Goal: Task Accomplishment & Management: Use online tool/utility

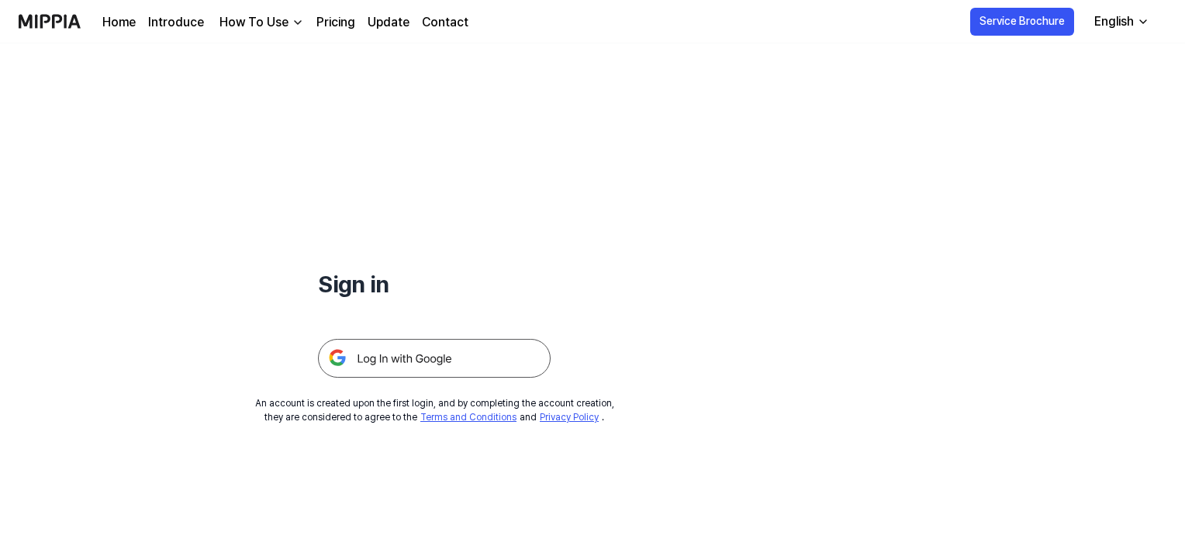
click at [441, 362] on img at bounding box center [434, 358] width 233 height 39
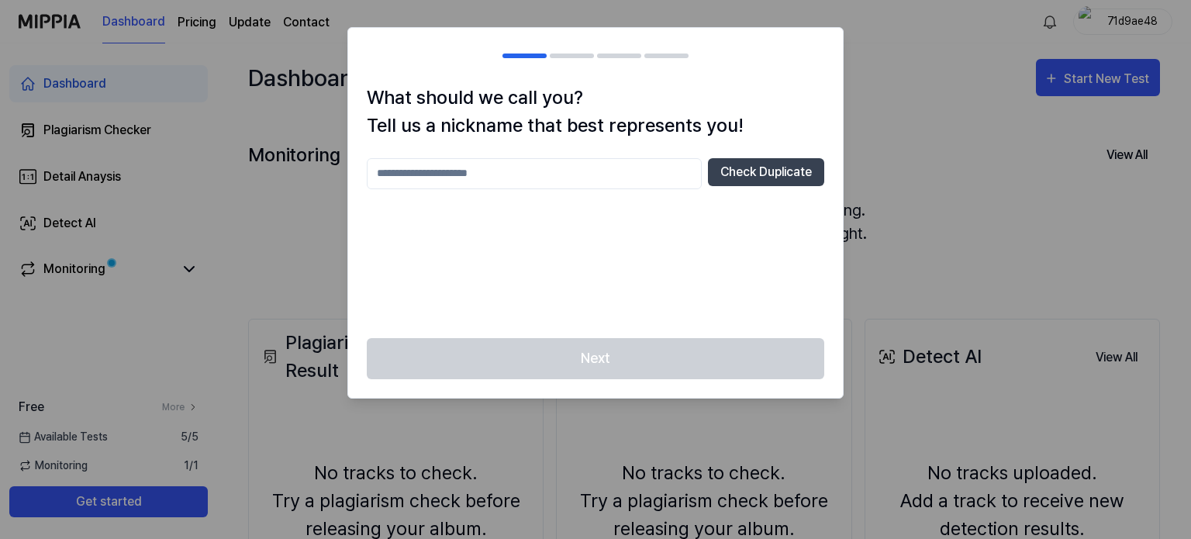
click at [561, 174] on input "text" at bounding box center [534, 173] width 335 height 31
type input "********"
click at [783, 164] on button "Check Duplicate" at bounding box center [766, 172] width 116 height 28
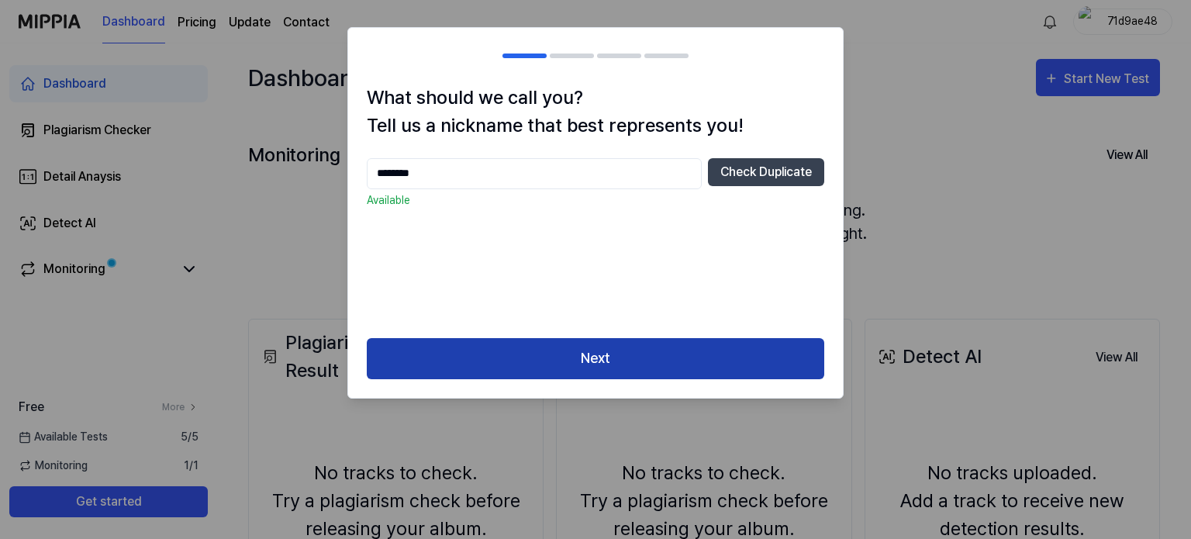
click at [661, 363] on button "Next" at bounding box center [596, 358] width 458 height 41
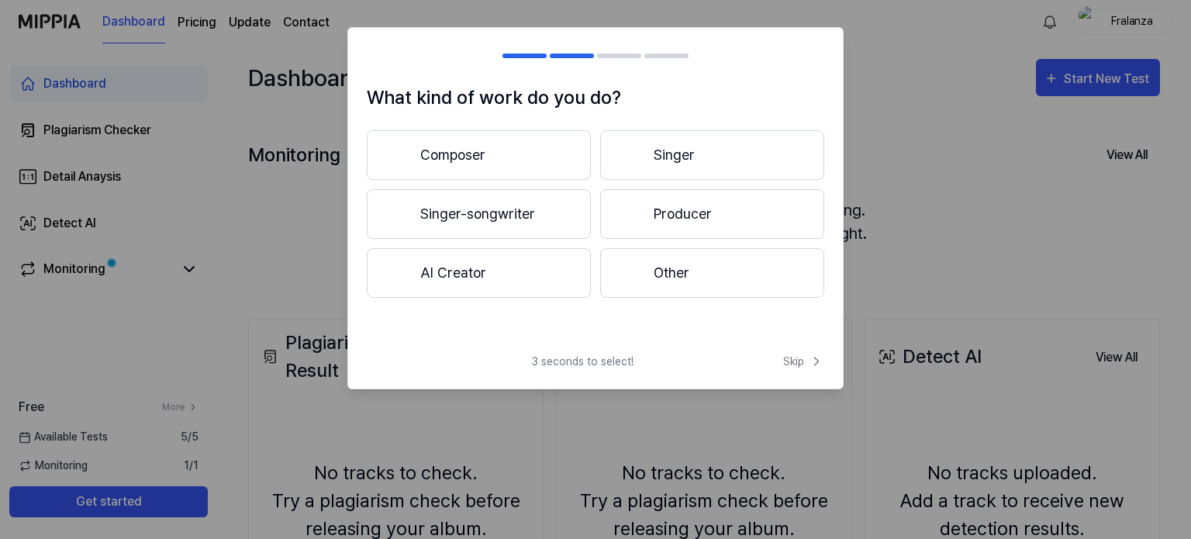
click at [523, 208] on button "Singer-songwriter" at bounding box center [479, 214] width 224 height 50
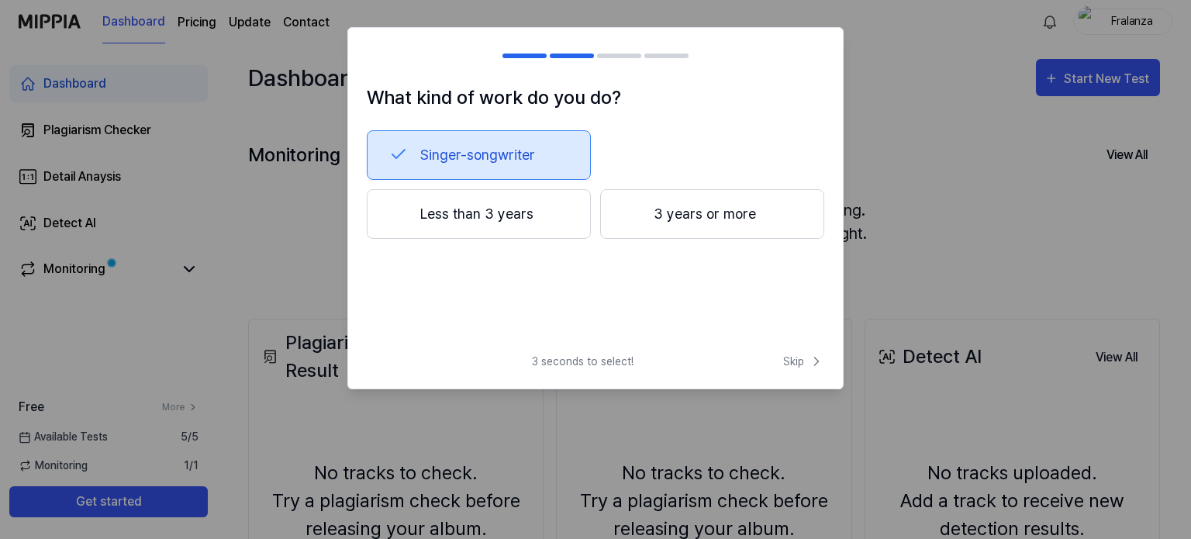
click at [690, 221] on button "3 years or more" at bounding box center [712, 214] width 224 height 50
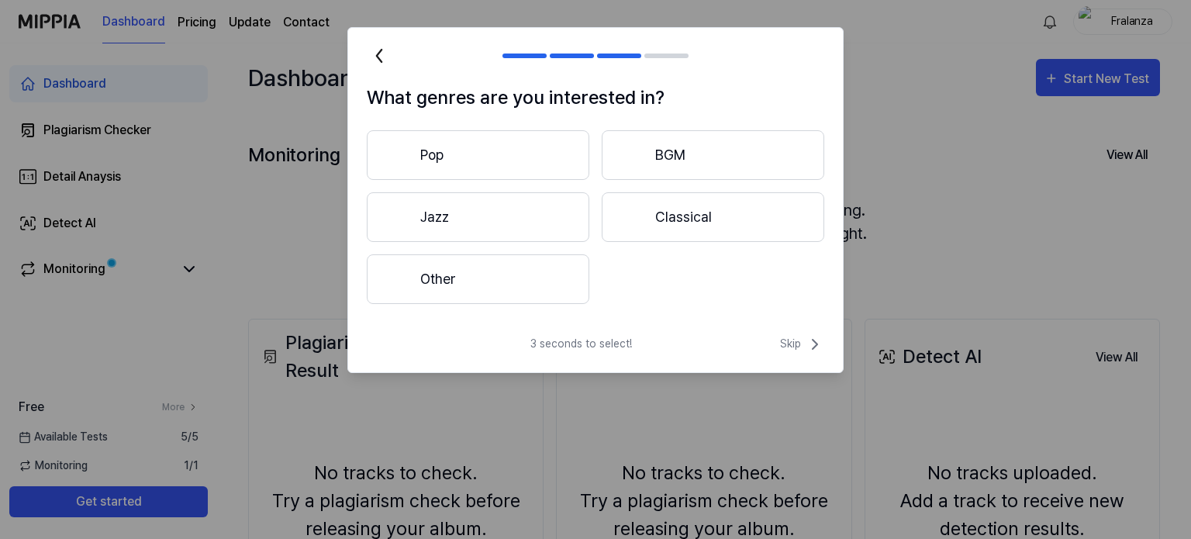
click at [567, 300] on button "Other" at bounding box center [478, 279] width 223 height 50
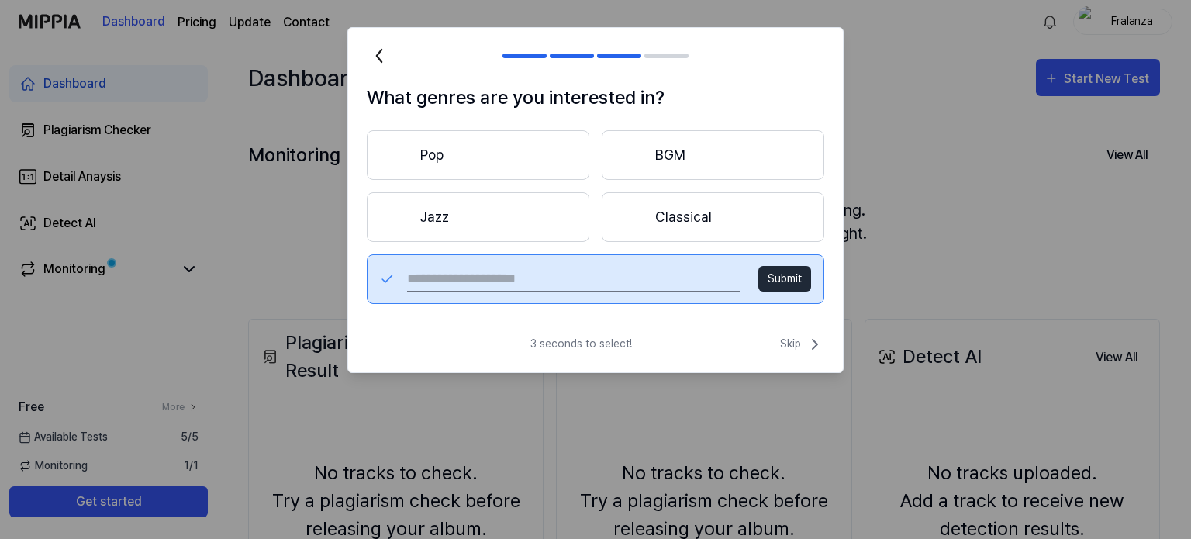
click at [573, 281] on input "text" at bounding box center [573, 279] width 333 height 25
type input "****"
click at [770, 278] on button "Submit" at bounding box center [784, 279] width 53 height 26
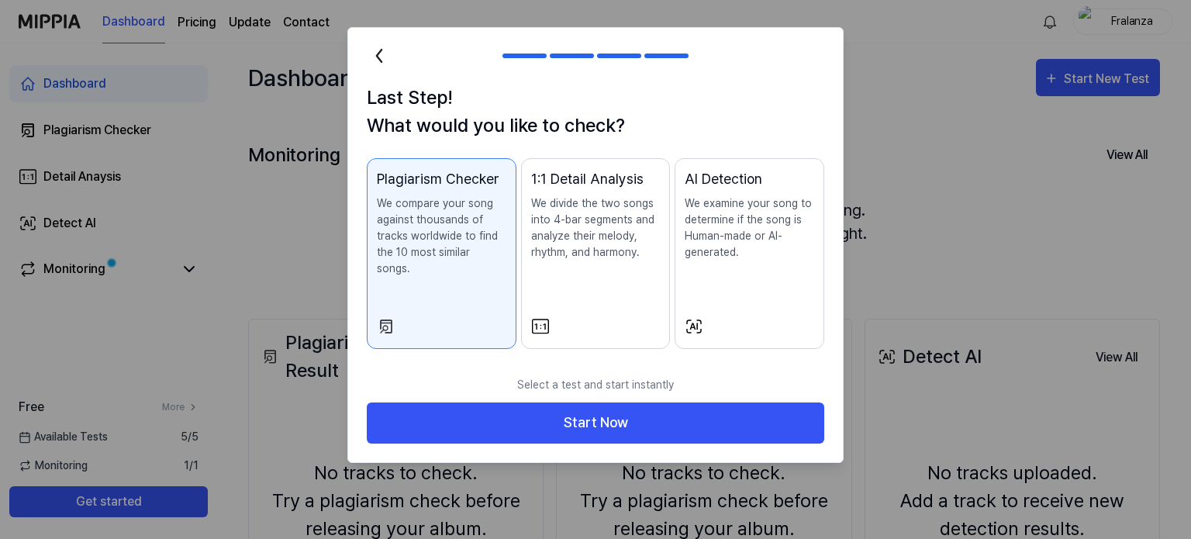
click at [454, 257] on p "We compare your song against thousands of tracks worldwide to find the 10 most …" at bounding box center [442, 235] width 130 height 81
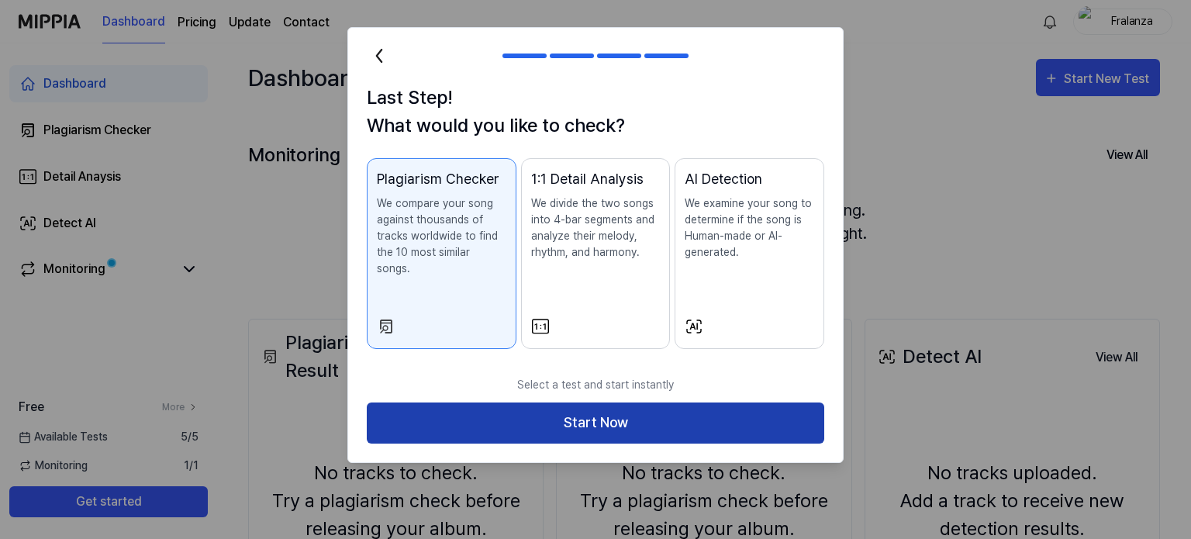
click at [560, 402] on button "Start Now" at bounding box center [596, 422] width 458 height 41
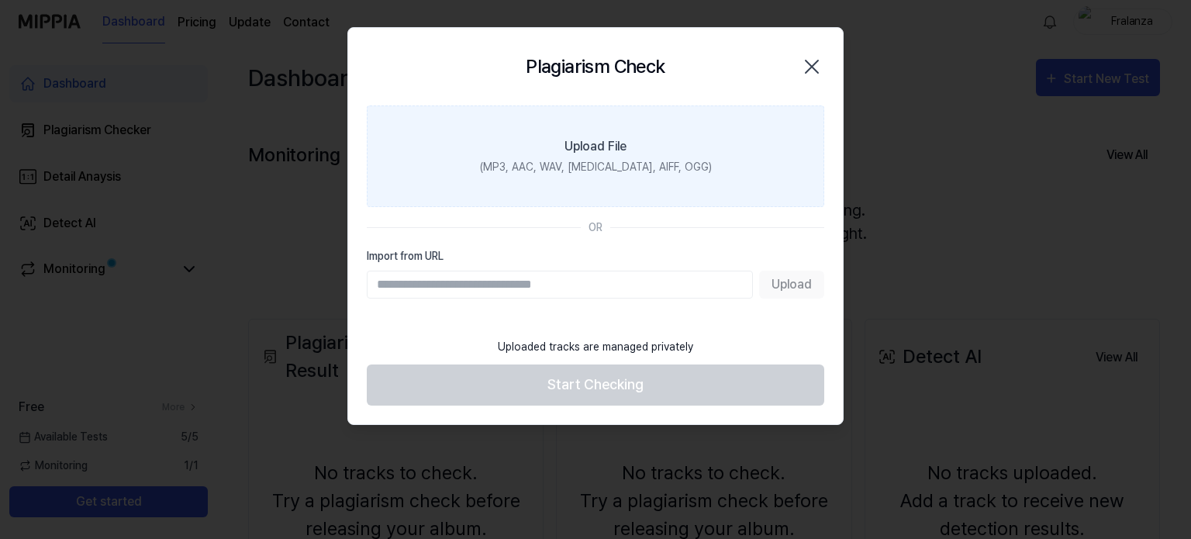
click at [633, 145] on label "Upload File (MP3, AAC, WAV, [MEDICAL_DATA], AIFF, OGG)" at bounding box center [596, 156] width 458 height 102
click at [0, 0] on input "Upload File (MP3, AAC, WAV, [MEDICAL_DATA], AIFF, OGG)" at bounding box center [0, 0] width 0 height 0
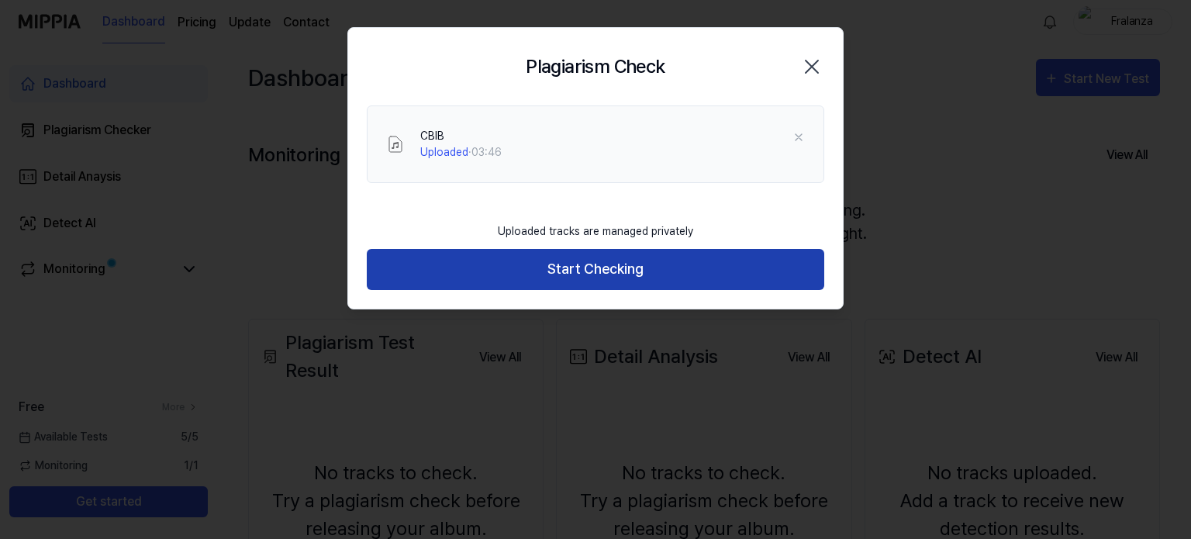
click at [562, 264] on button "Start Checking" at bounding box center [596, 269] width 458 height 41
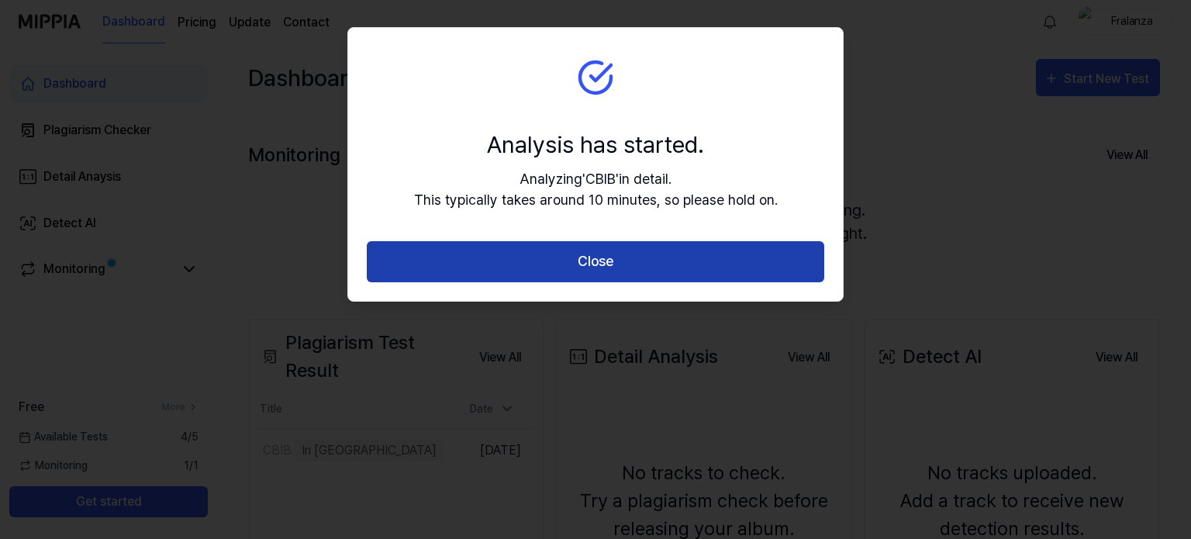
click at [561, 264] on button "Close" at bounding box center [596, 261] width 458 height 41
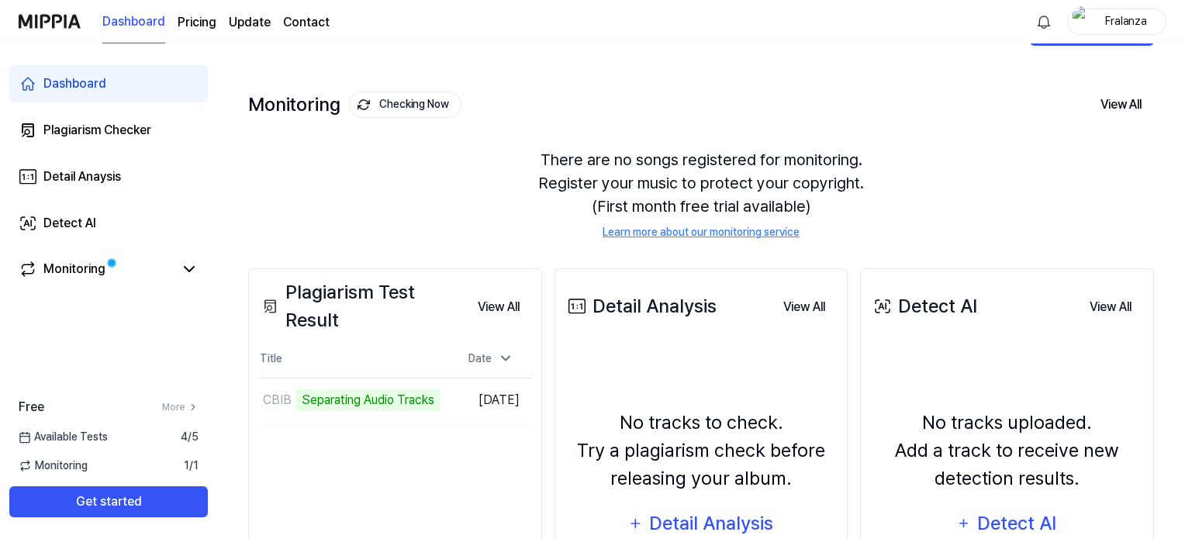
scroll to position [78, 0]
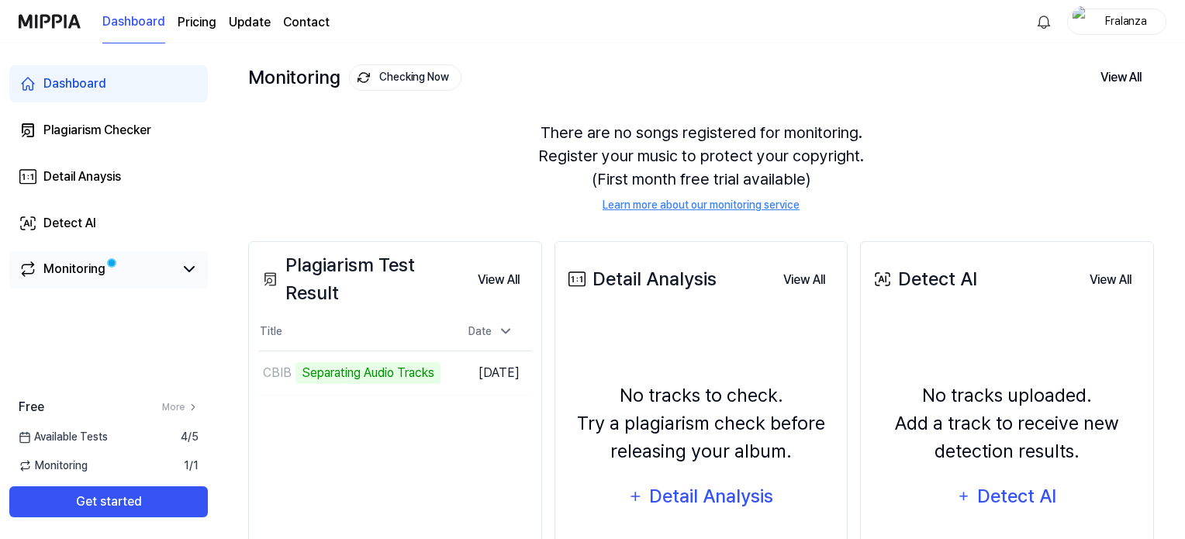
click at [126, 268] on link "Monitoring" at bounding box center [96, 269] width 155 height 19
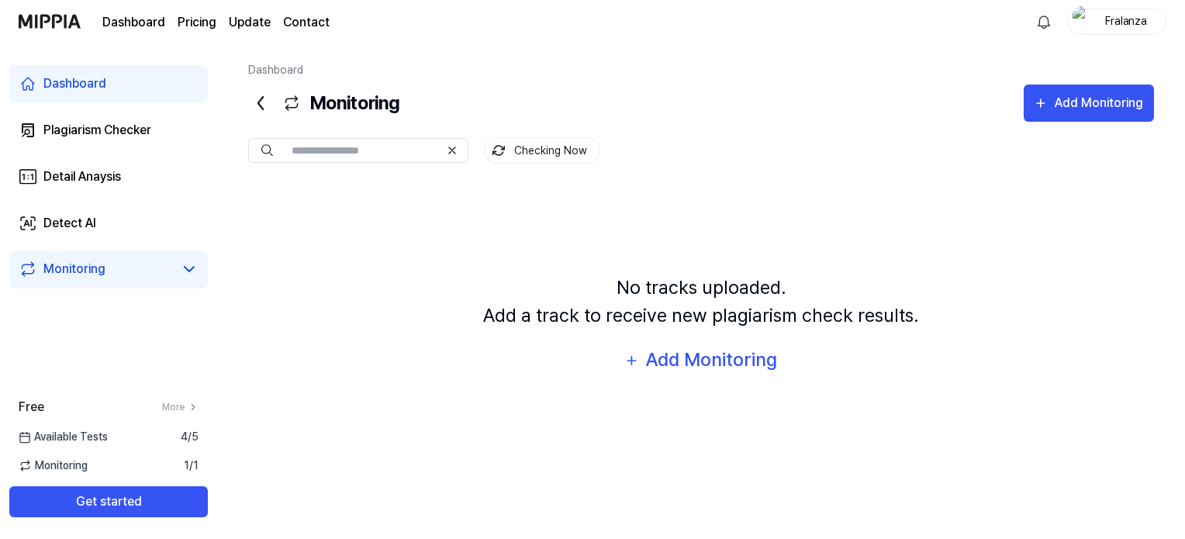
scroll to position [0, 0]
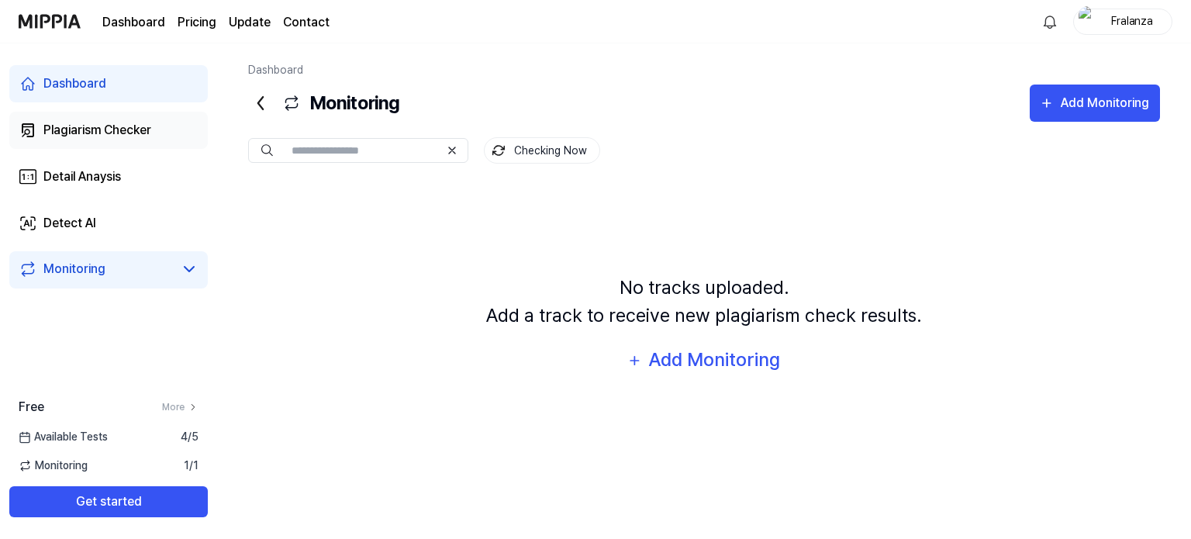
click at [93, 138] on div "Plagiarism Checker" at bounding box center [97, 130] width 108 height 19
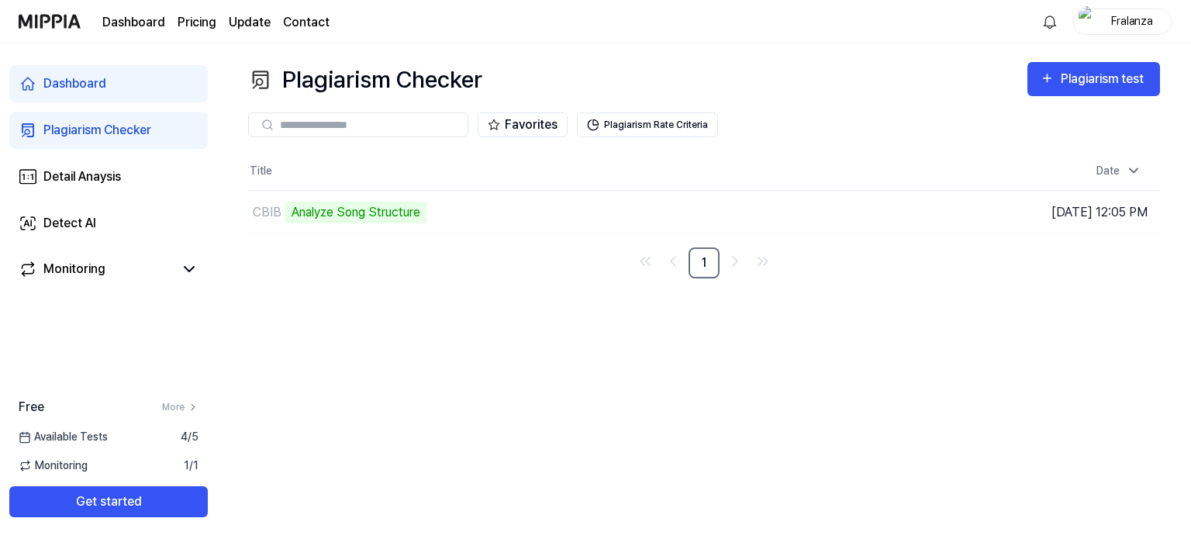
click at [104, 88] on div "Dashboard" at bounding box center [74, 83] width 63 height 19
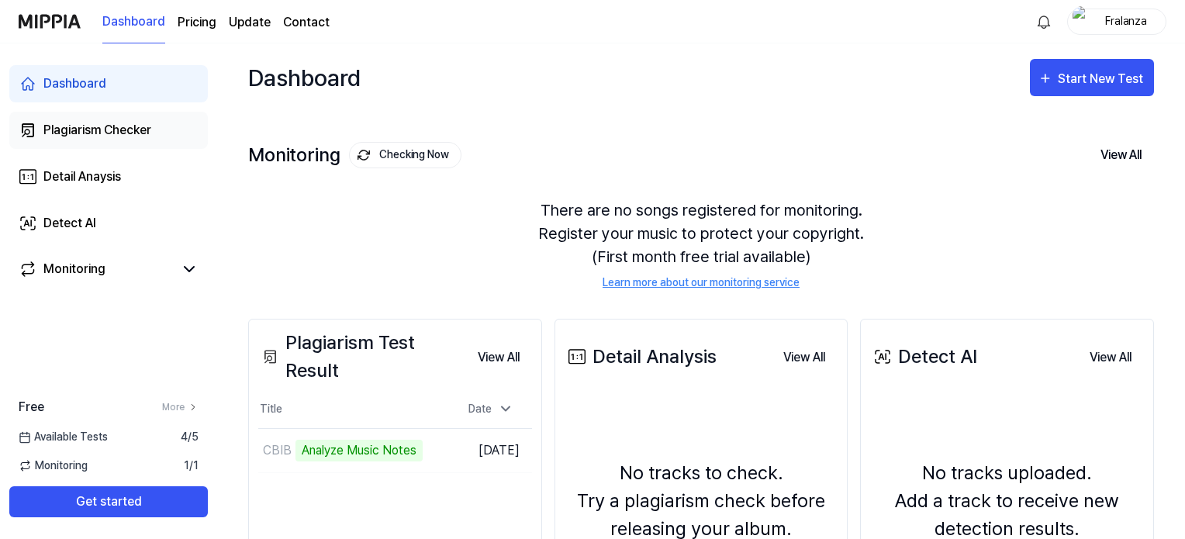
click at [124, 143] on link "Plagiarism Checker" at bounding box center [108, 130] width 199 height 37
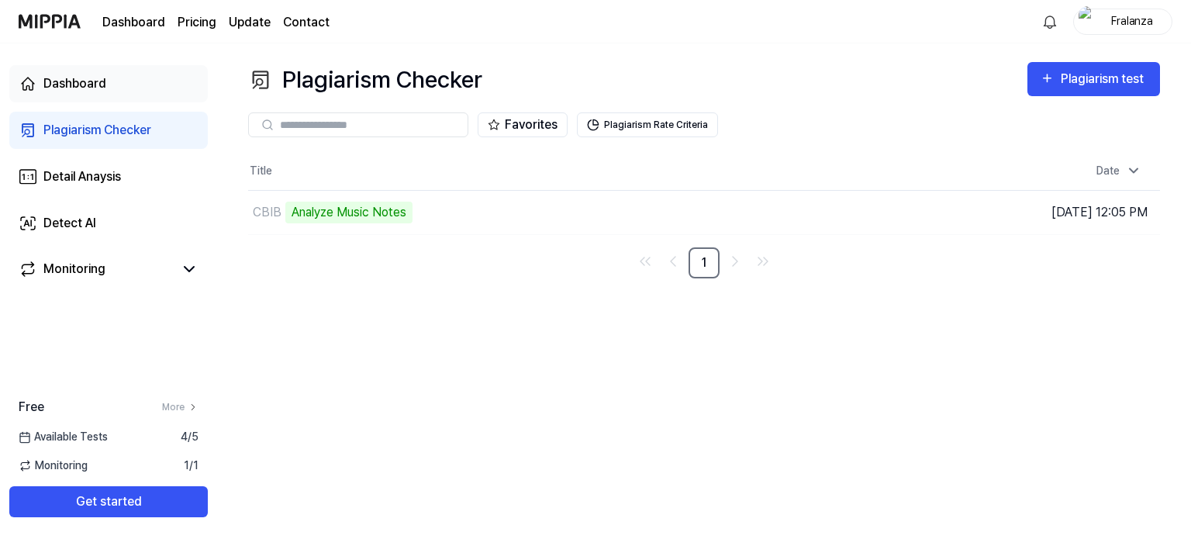
click at [123, 95] on link "Dashboard" at bounding box center [108, 83] width 199 height 37
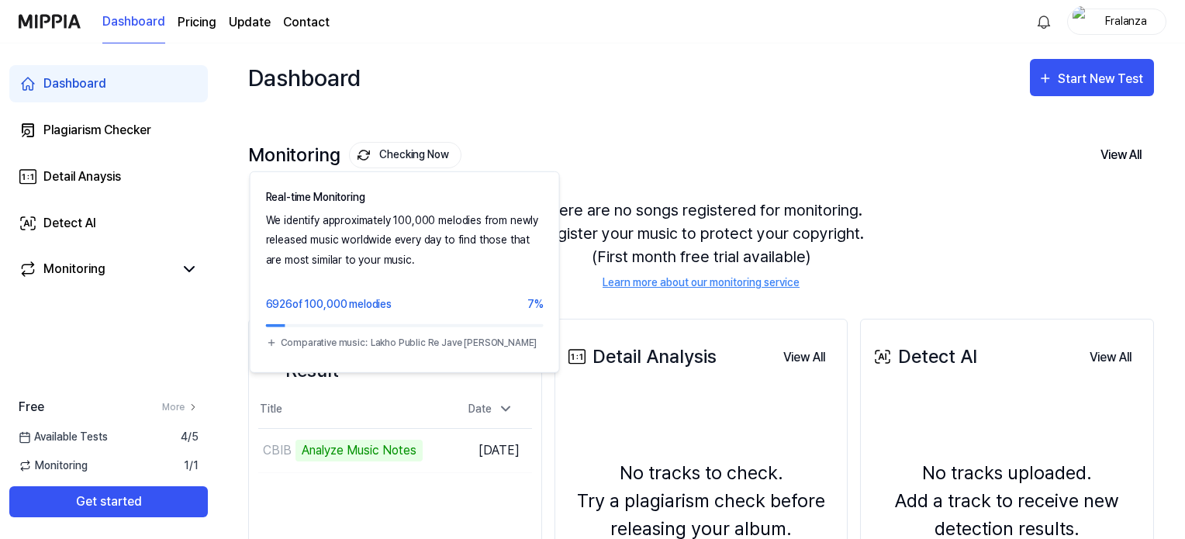
click at [389, 158] on button "Checking Now" at bounding box center [405, 155] width 112 height 26
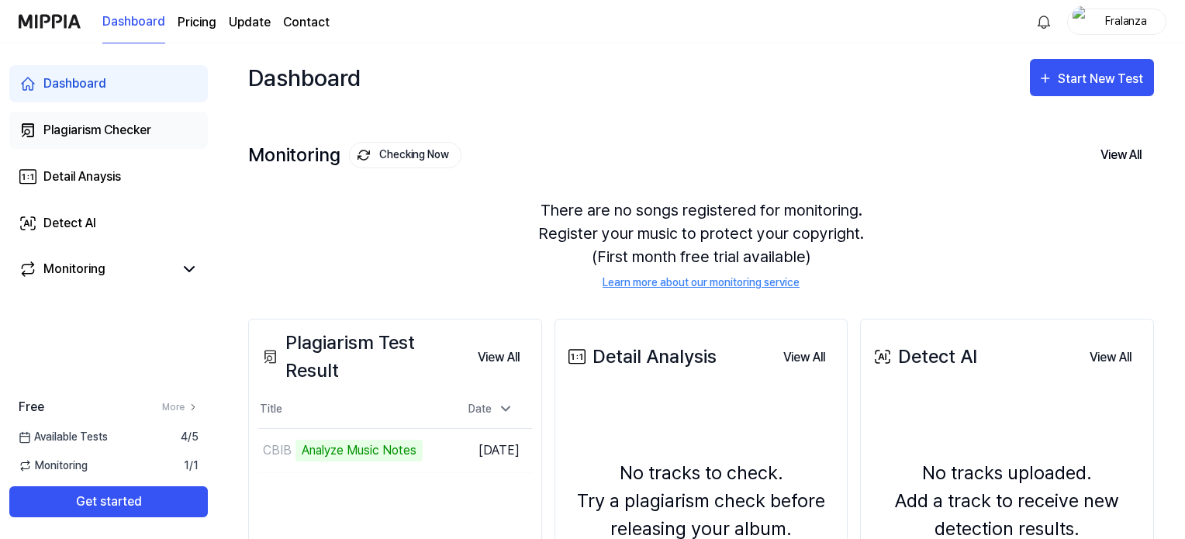
click at [112, 130] on div "Plagiarism Checker" at bounding box center [97, 130] width 108 height 19
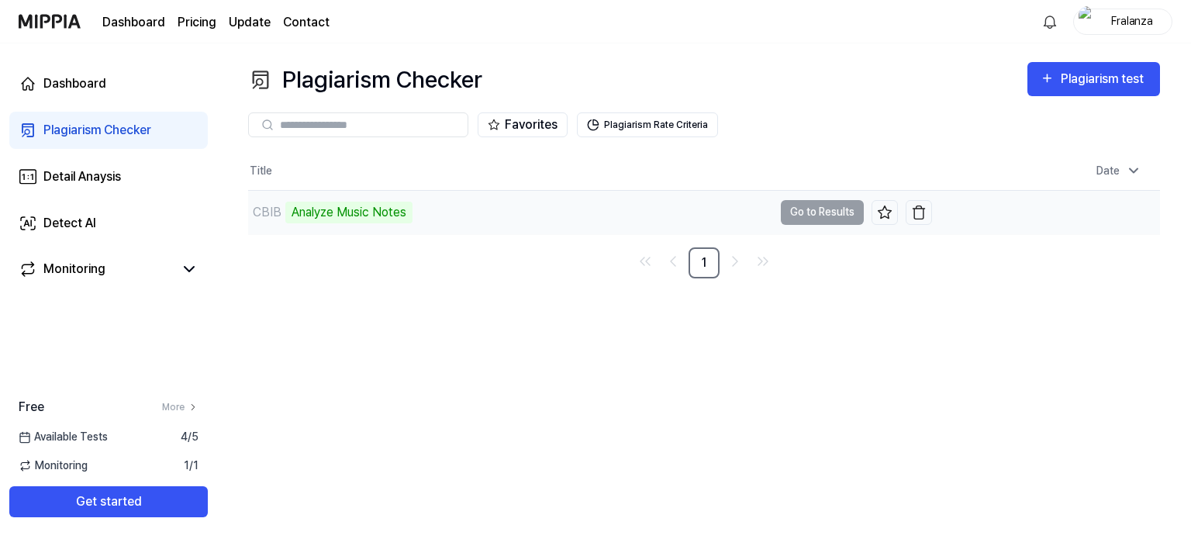
click at [835, 215] on td "CBIB Analyze Music Notes Go to Results" at bounding box center [590, 212] width 684 height 43
click at [84, 92] on div "Dashboard" at bounding box center [74, 83] width 63 height 19
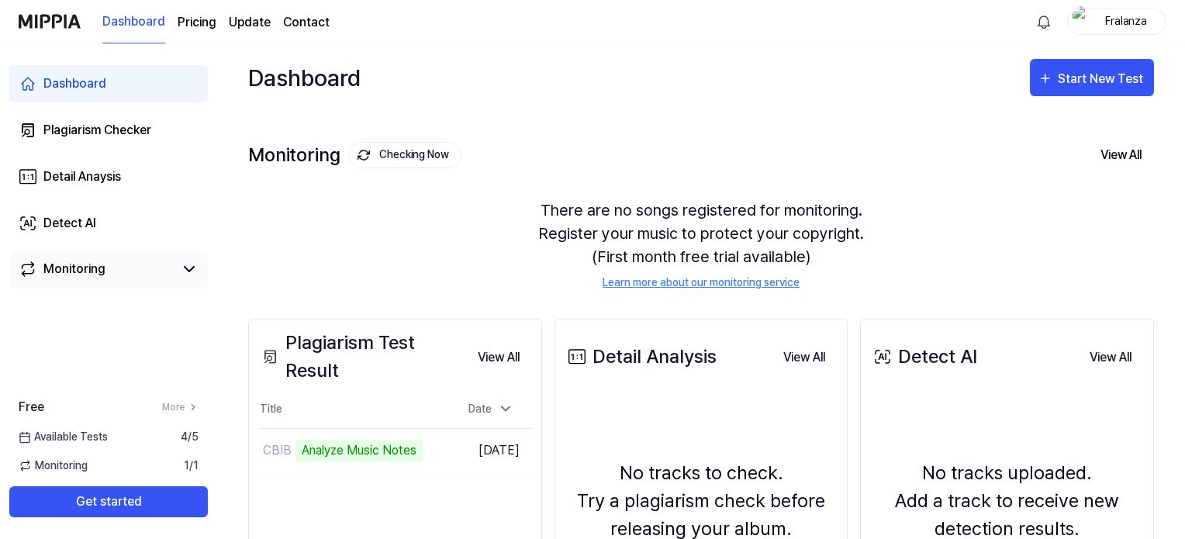
click at [90, 274] on div "Monitoring" at bounding box center [74, 269] width 62 height 19
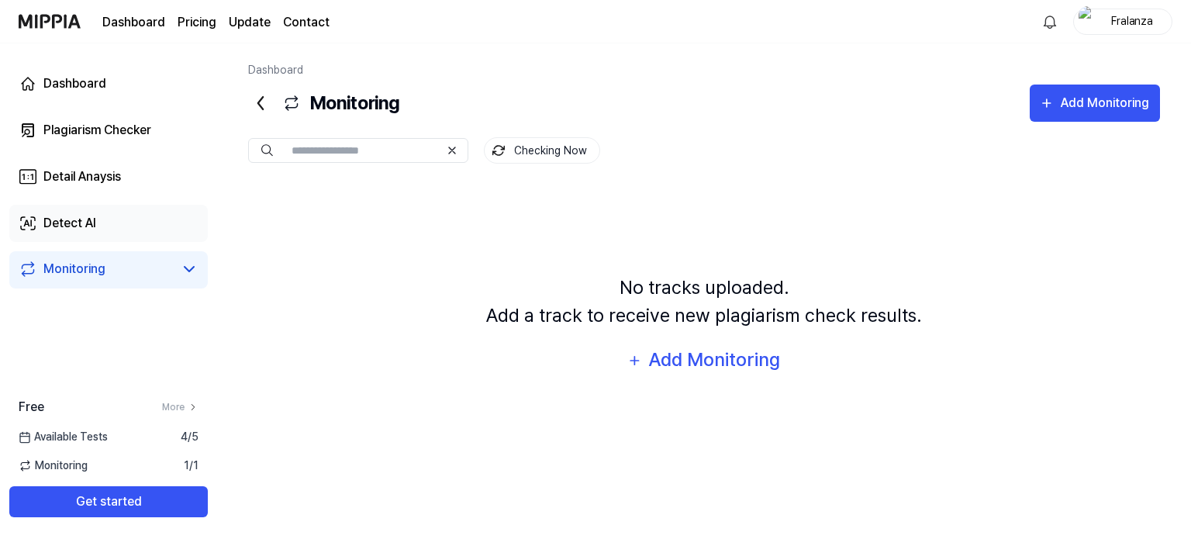
click at [89, 229] on div "Detect AI" at bounding box center [69, 223] width 53 height 19
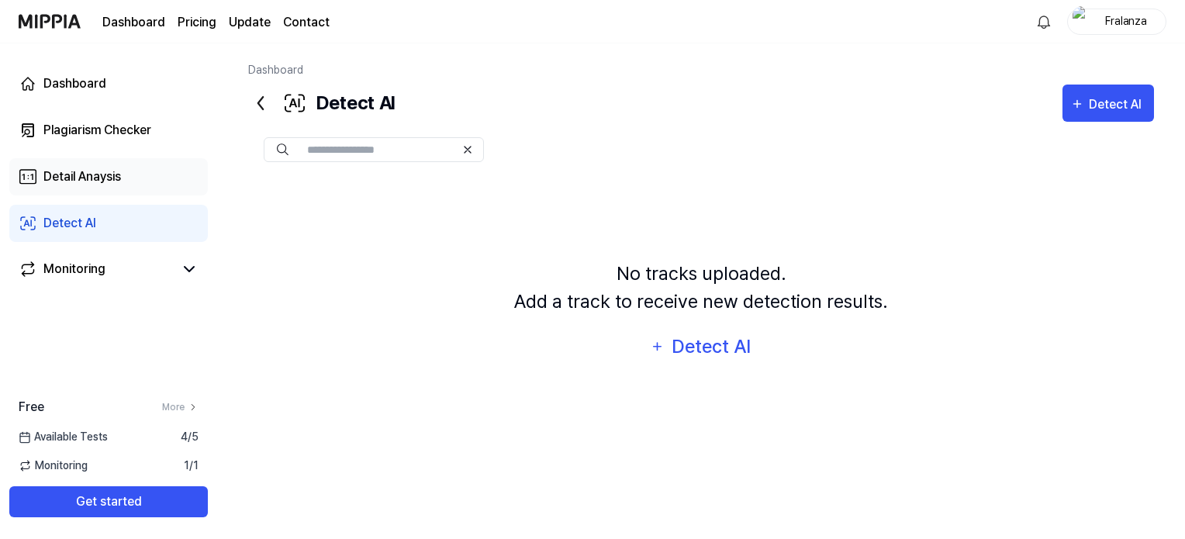
click at [104, 185] on div "Detail Anaysis" at bounding box center [82, 176] width 78 height 19
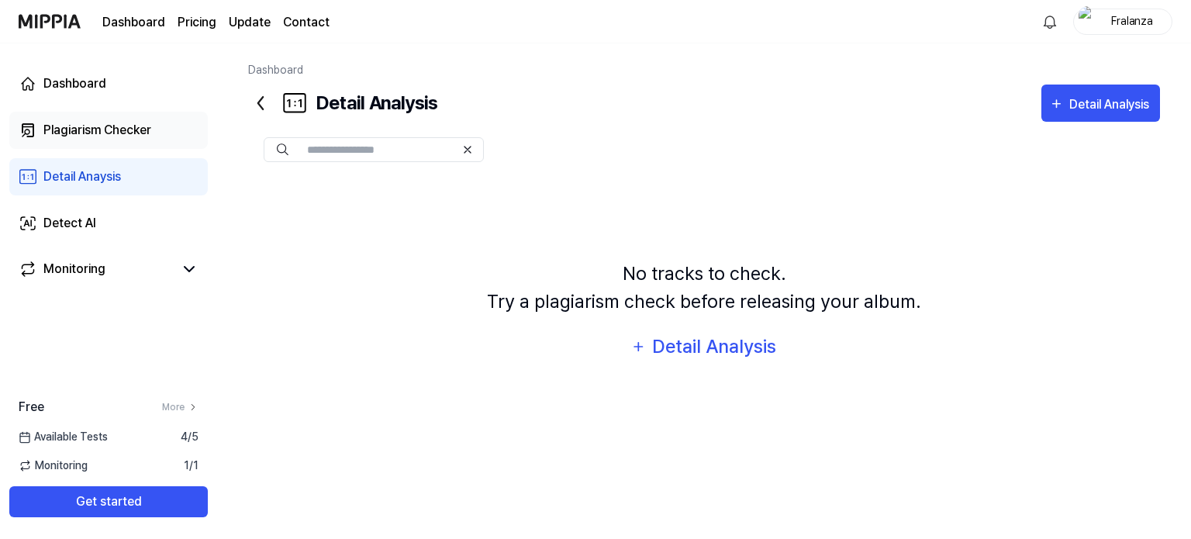
click at [109, 136] on div "Plagiarism Checker" at bounding box center [97, 130] width 108 height 19
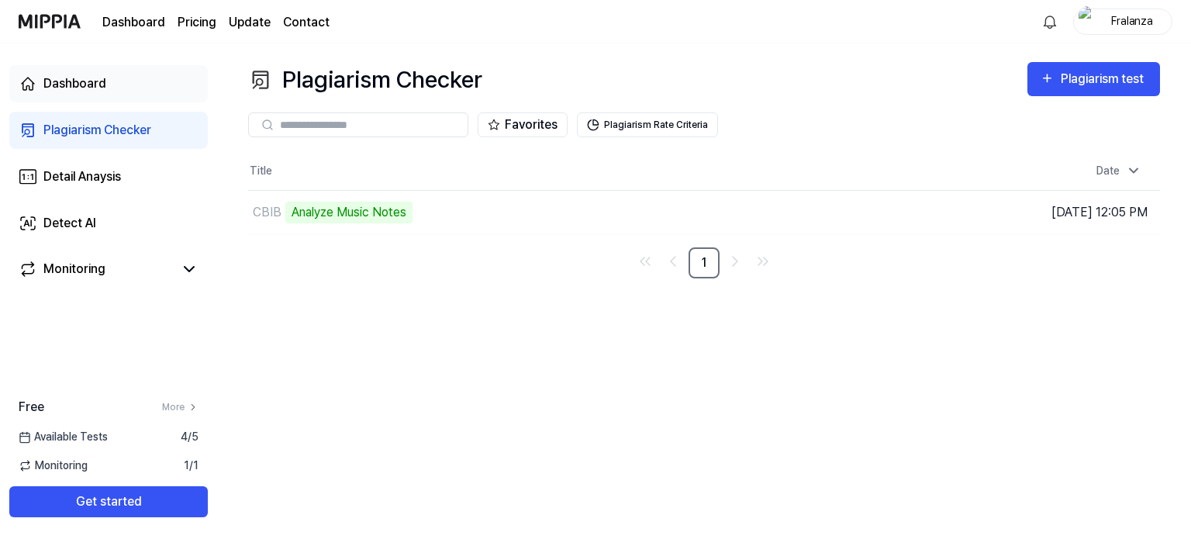
click at [109, 89] on link "Dashboard" at bounding box center [108, 83] width 199 height 37
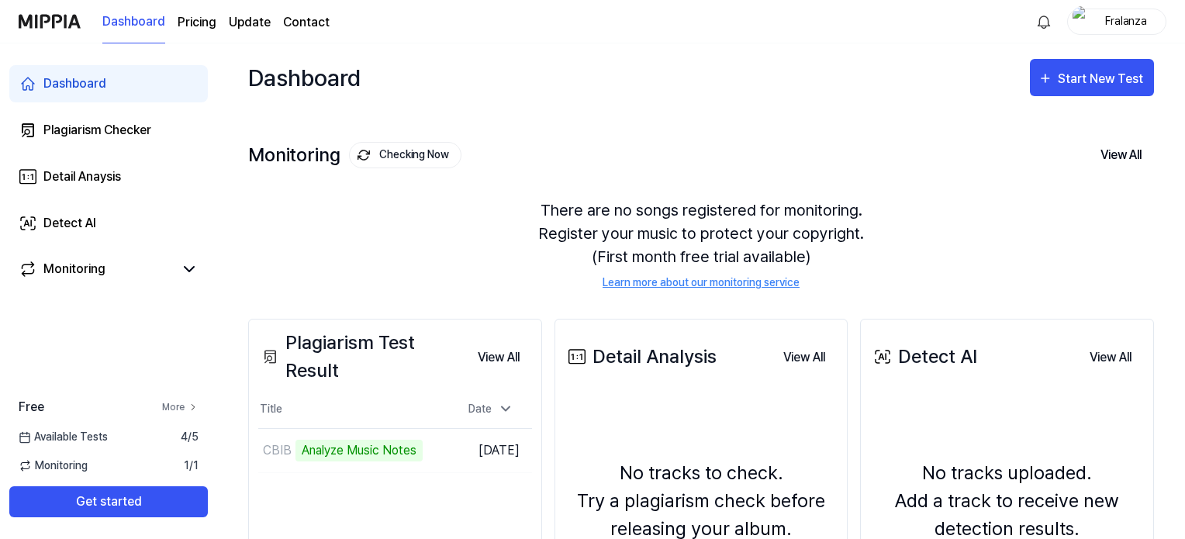
click at [186, 407] on link "More" at bounding box center [180, 407] width 36 height 14
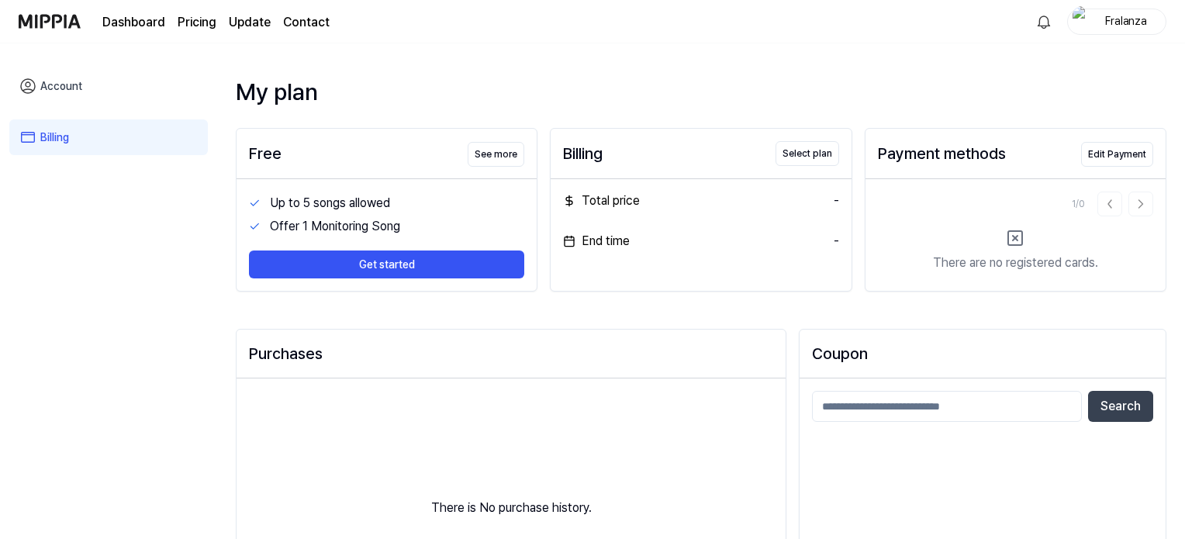
scroll to position [78, 0]
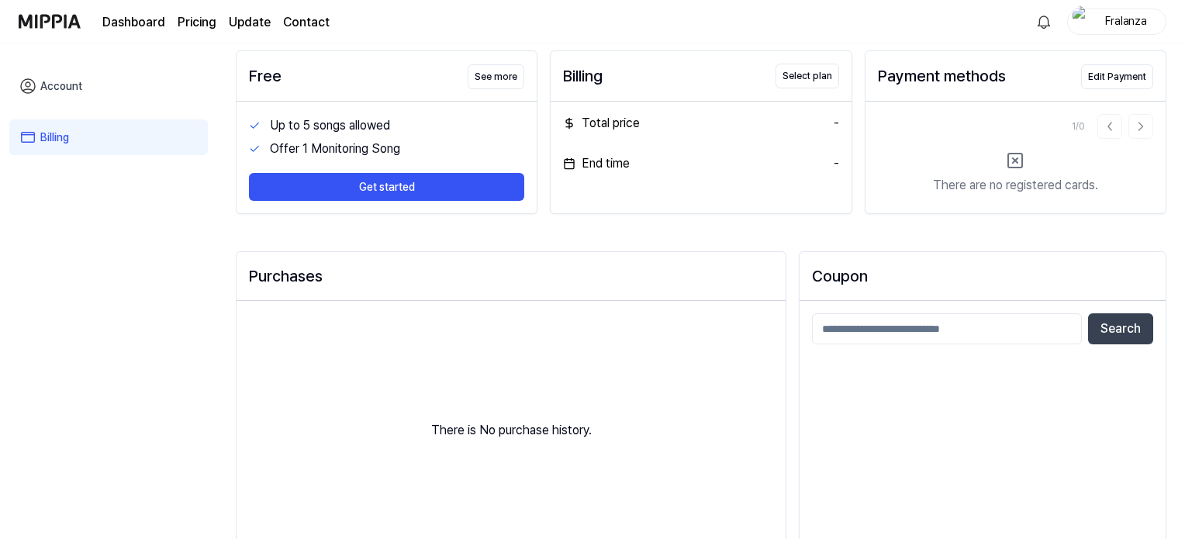
click at [190, 22] on page\) "Pricing" at bounding box center [197, 22] width 39 height 19
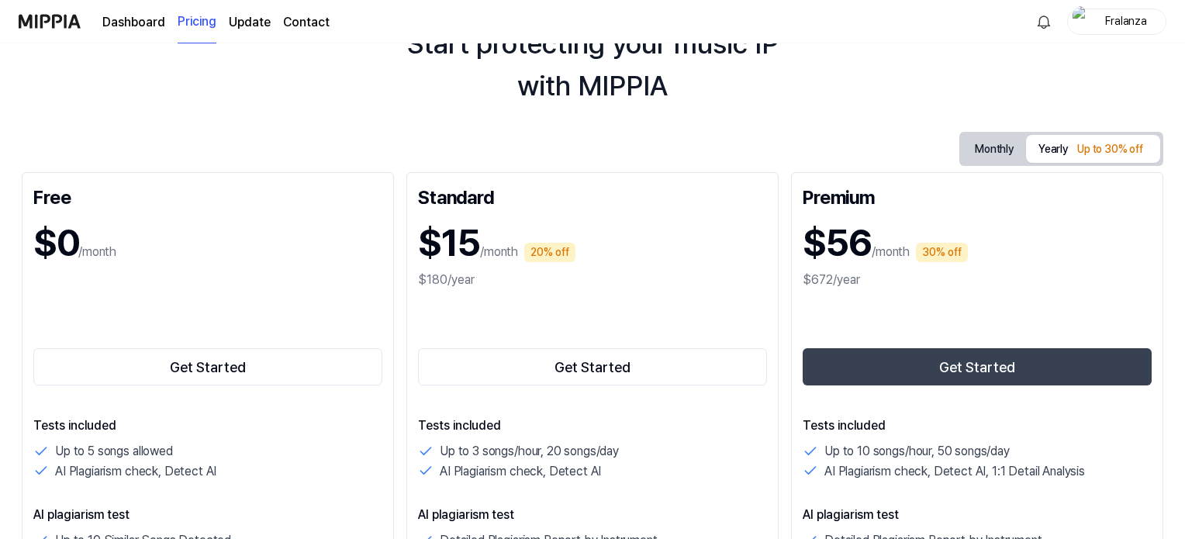
scroll to position [0, 0]
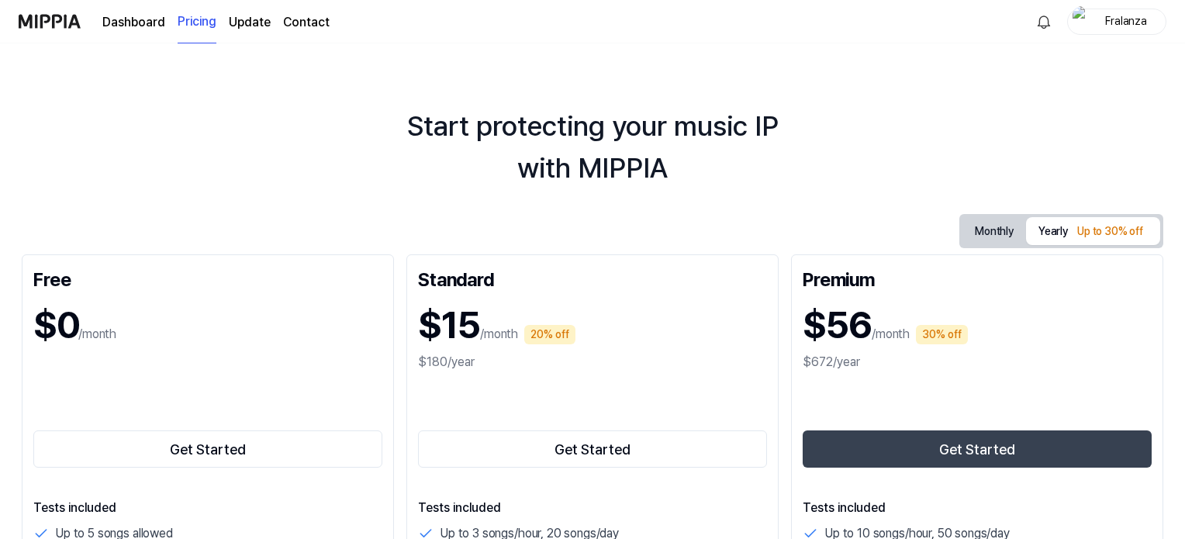
click at [130, 27] on link "Dashboard" at bounding box center [133, 22] width 63 height 19
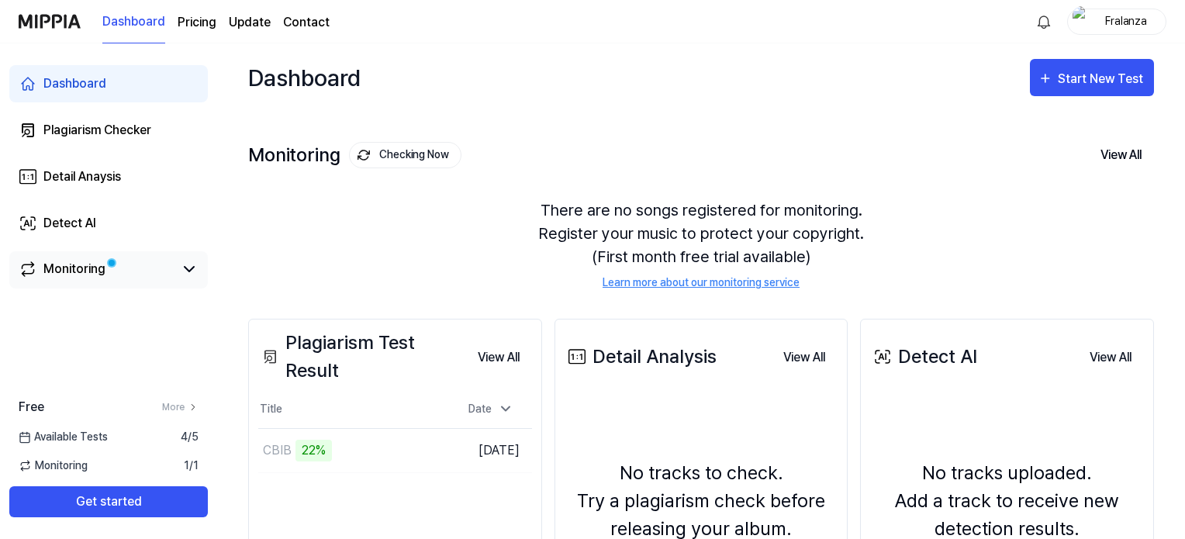
click at [174, 266] on div "Monitoring" at bounding box center [109, 269] width 180 height 19
click at [181, 269] on icon at bounding box center [189, 269] width 19 height 19
click at [98, 268] on div "Monitoring" at bounding box center [74, 269] width 62 height 19
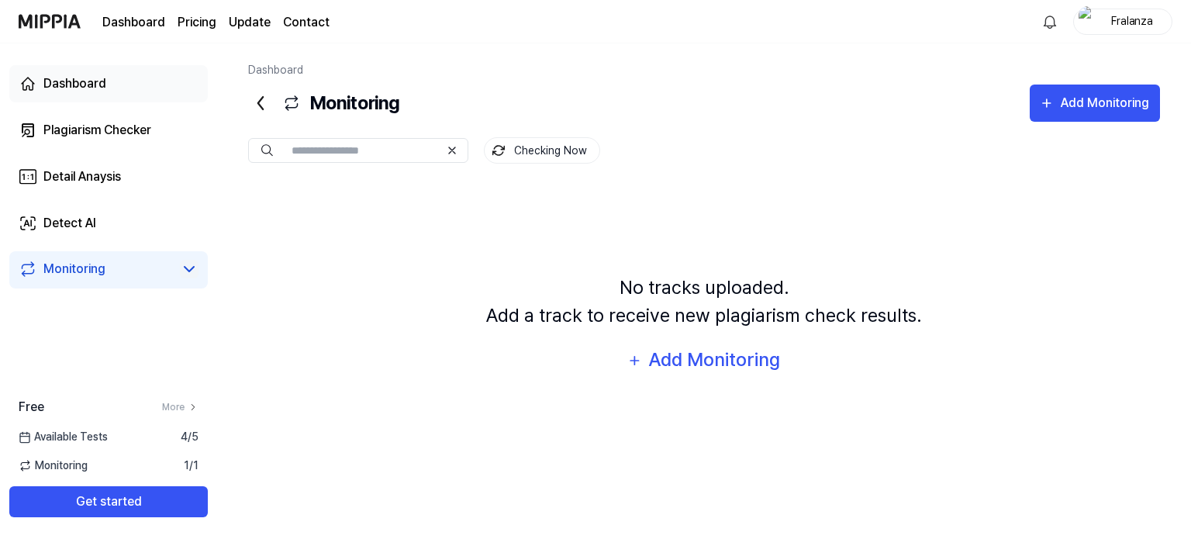
click at [91, 90] on div "Dashboard" at bounding box center [74, 83] width 63 height 19
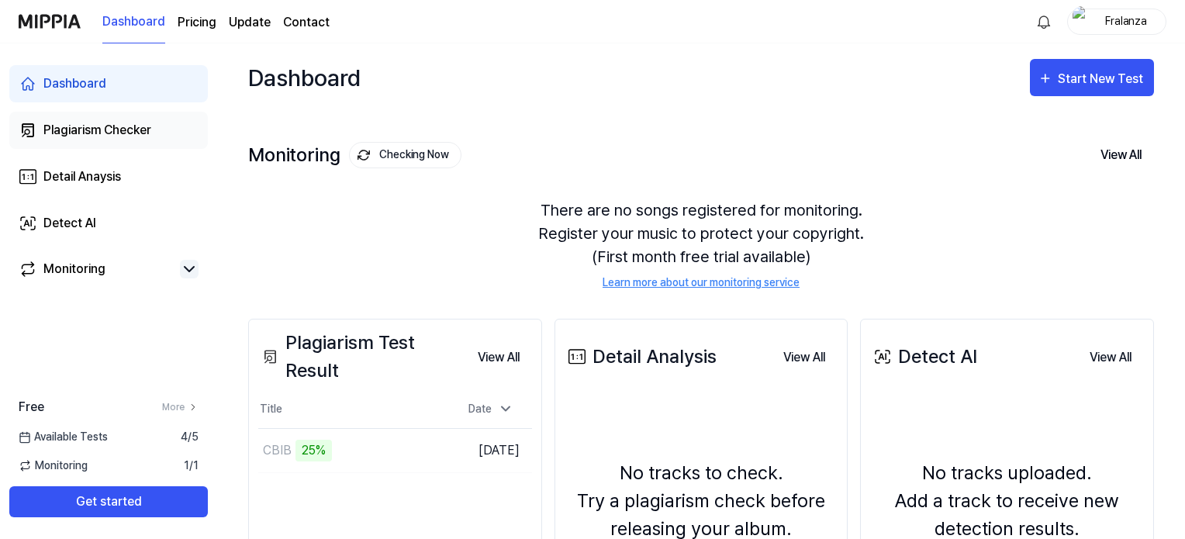
click at [133, 126] on div "Plagiarism Checker" at bounding box center [97, 130] width 108 height 19
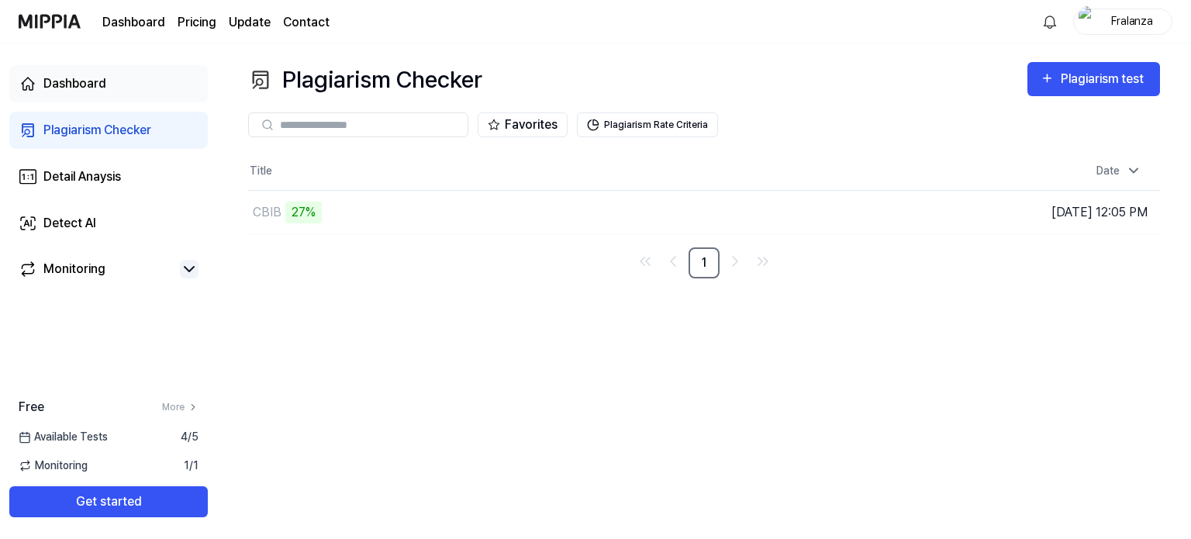
click at [112, 90] on link "Dashboard" at bounding box center [108, 83] width 199 height 37
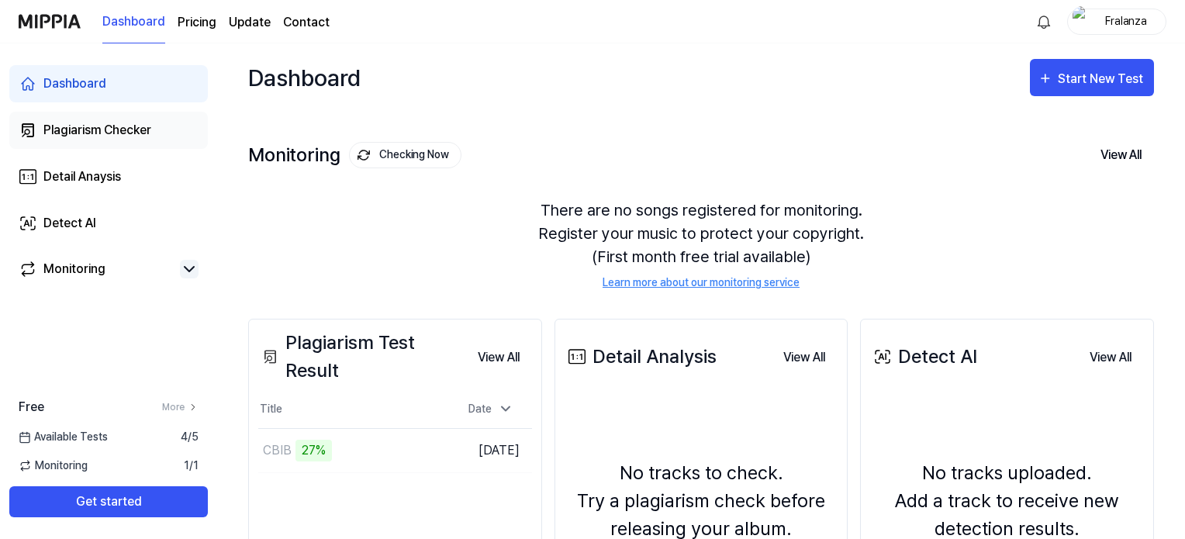
click at [123, 123] on div "Plagiarism Checker" at bounding box center [97, 130] width 108 height 19
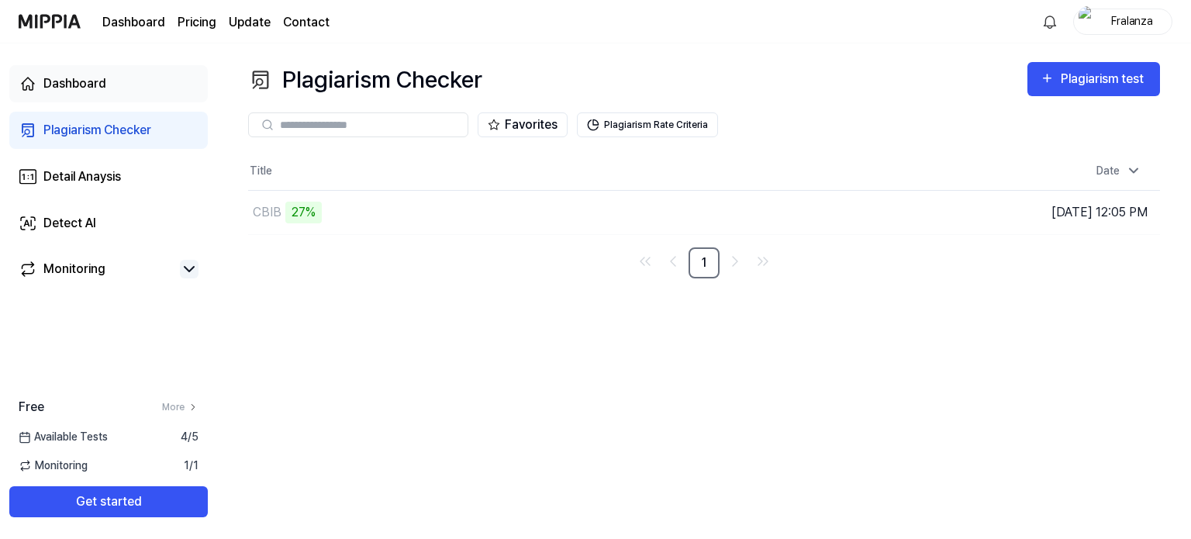
click at [110, 88] on link "Dashboard" at bounding box center [108, 83] width 199 height 37
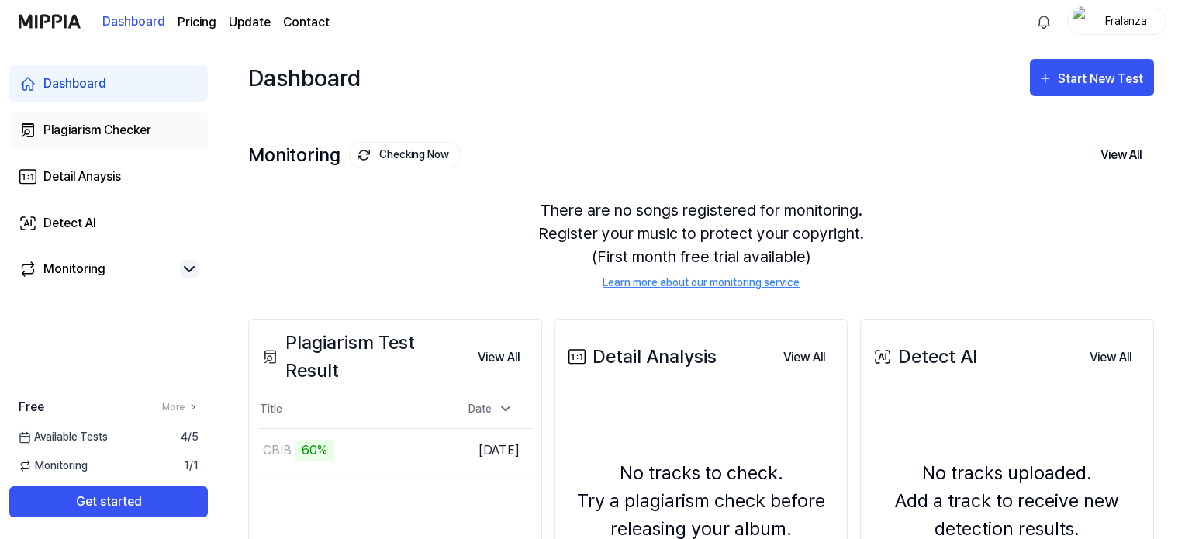
click at [102, 125] on div "Plagiarism Checker" at bounding box center [97, 130] width 108 height 19
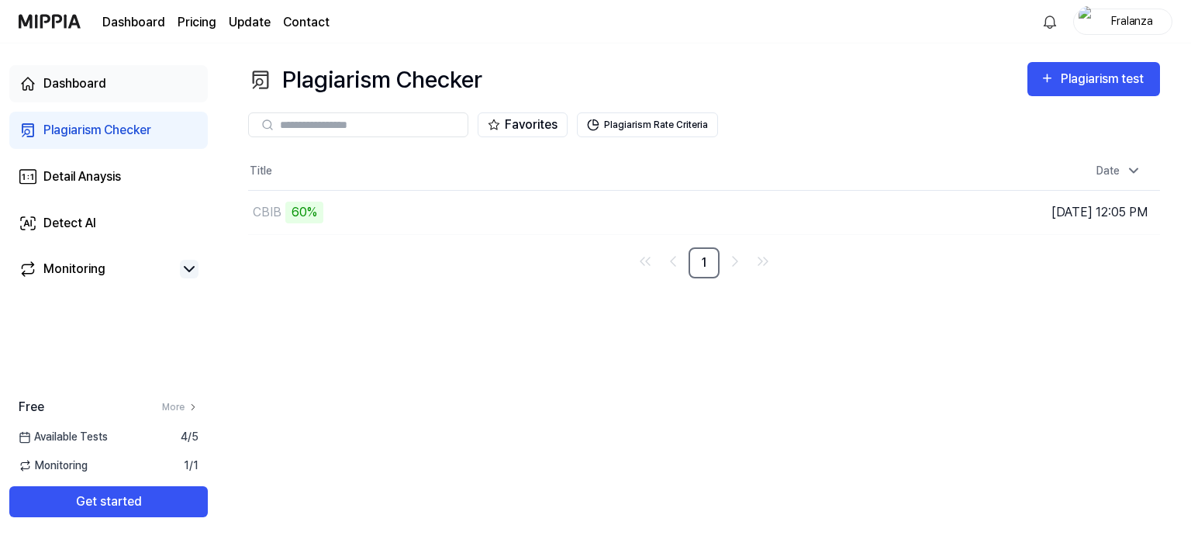
click at [87, 84] on div "Dashboard" at bounding box center [74, 83] width 63 height 19
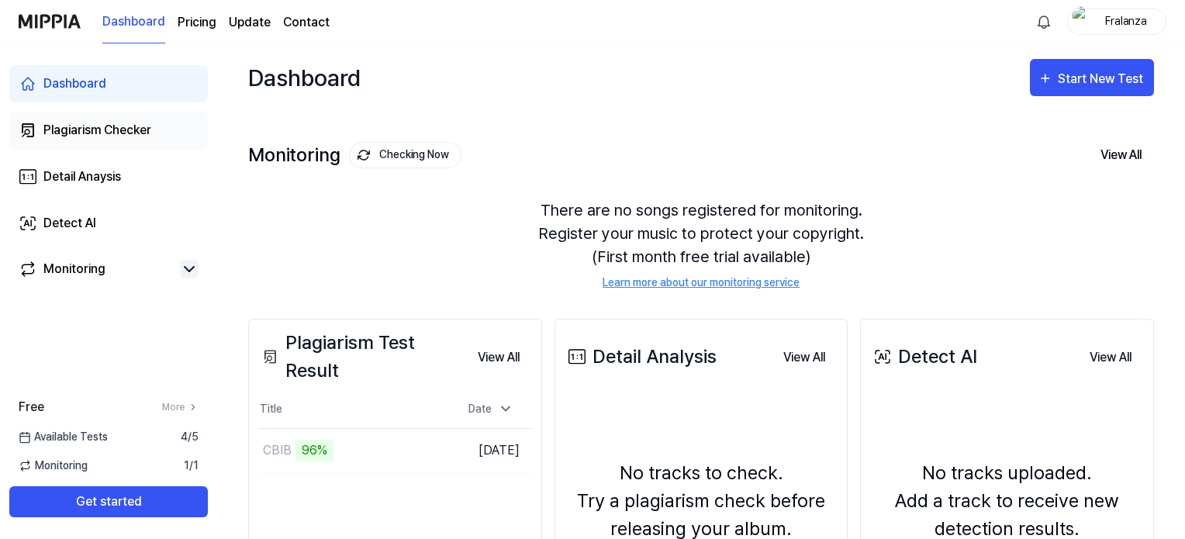
click at [88, 127] on div "Plagiarism Checker" at bounding box center [97, 130] width 108 height 19
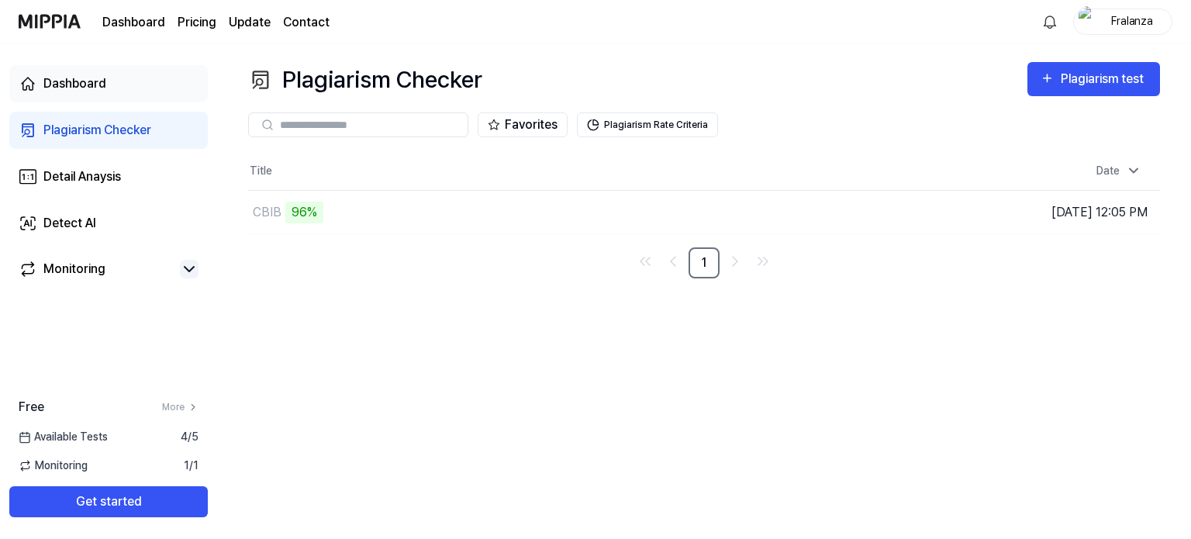
click at [94, 95] on link "Dashboard" at bounding box center [108, 83] width 199 height 37
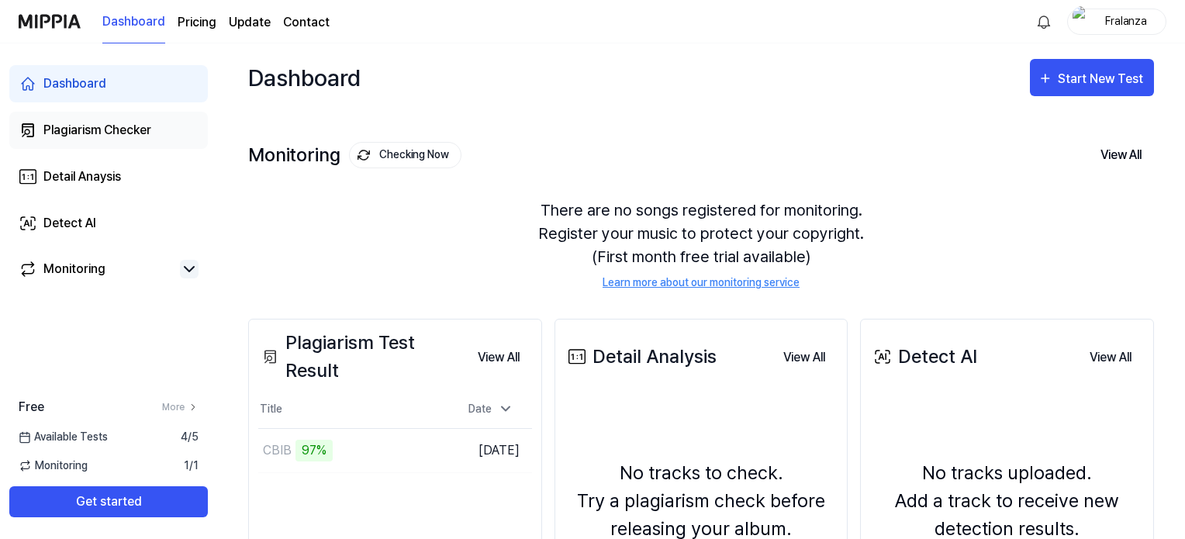
click at [134, 122] on div "Plagiarism Checker" at bounding box center [97, 130] width 108 height 19
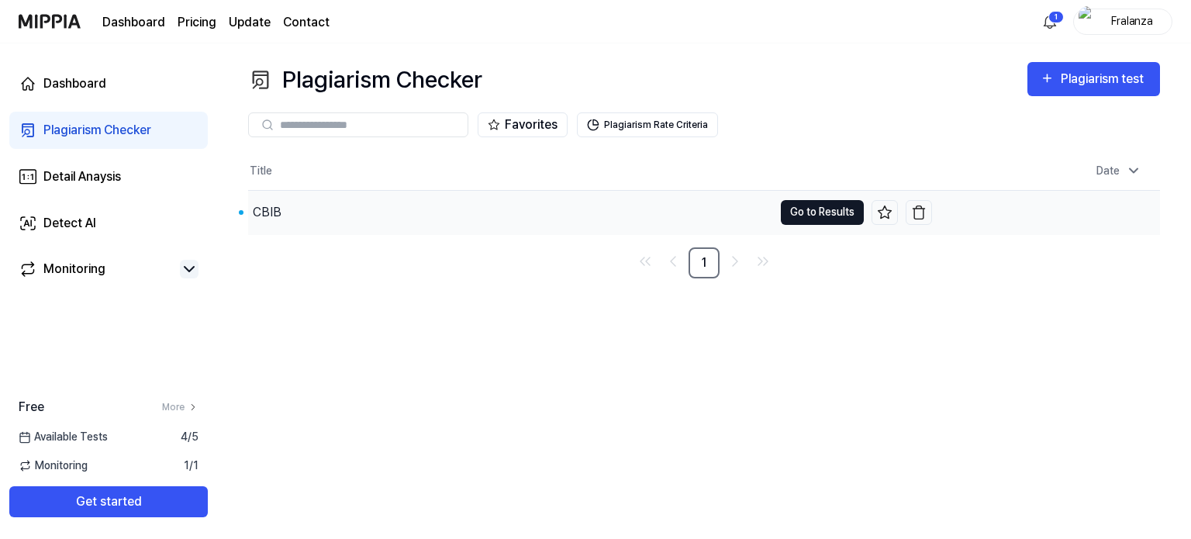
click at [805, 216] on button "Go to Results" at bounding box center [822, 212] width 83 height 25
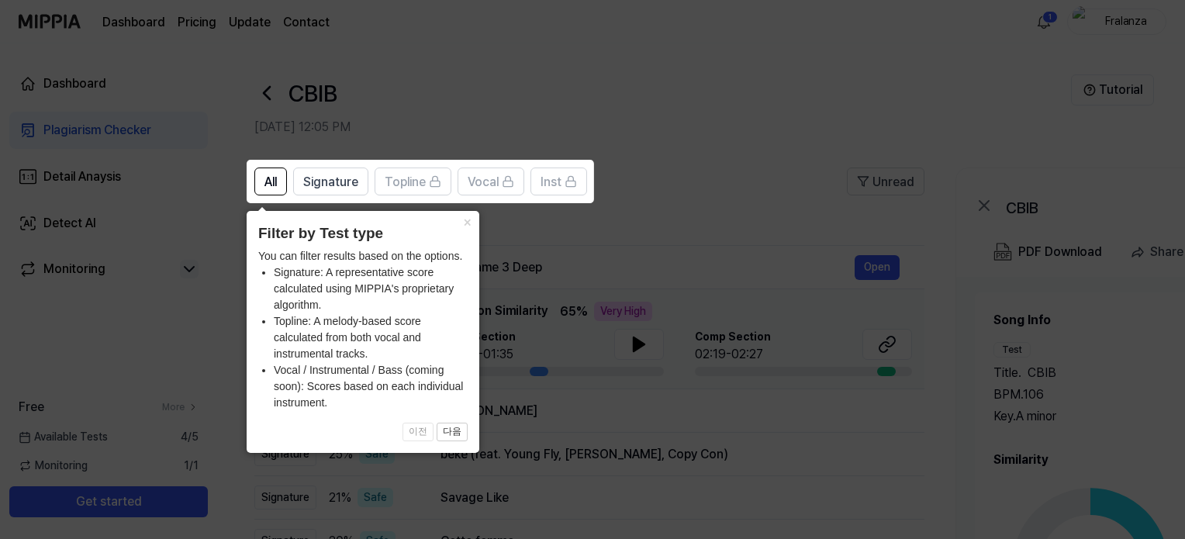
click at [648, 128] on icon at bounding box center [595, 269] width 1191 height 539
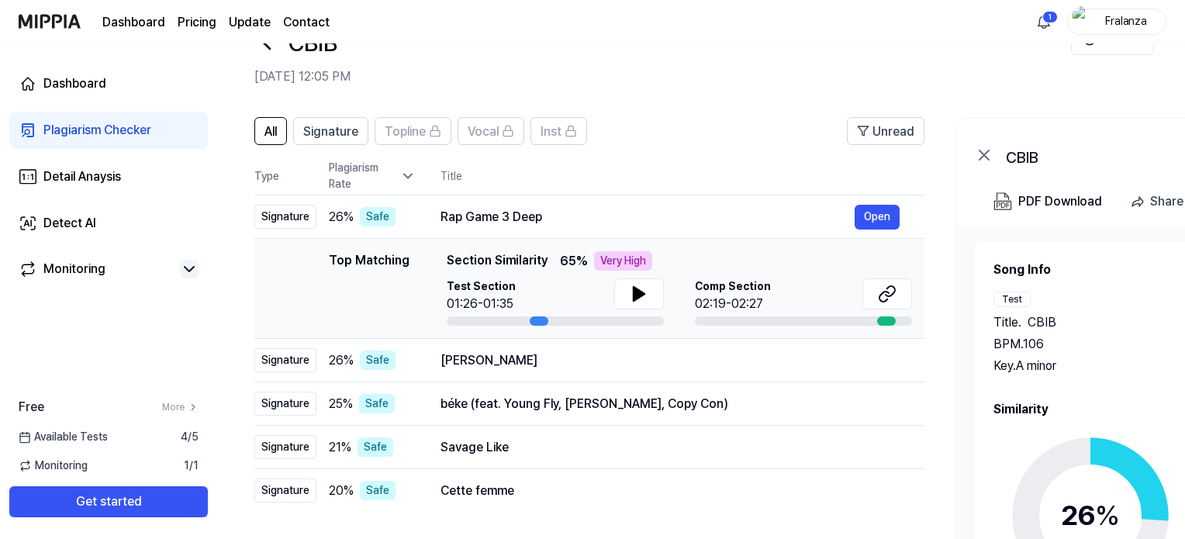
scroll to position [78, 0]
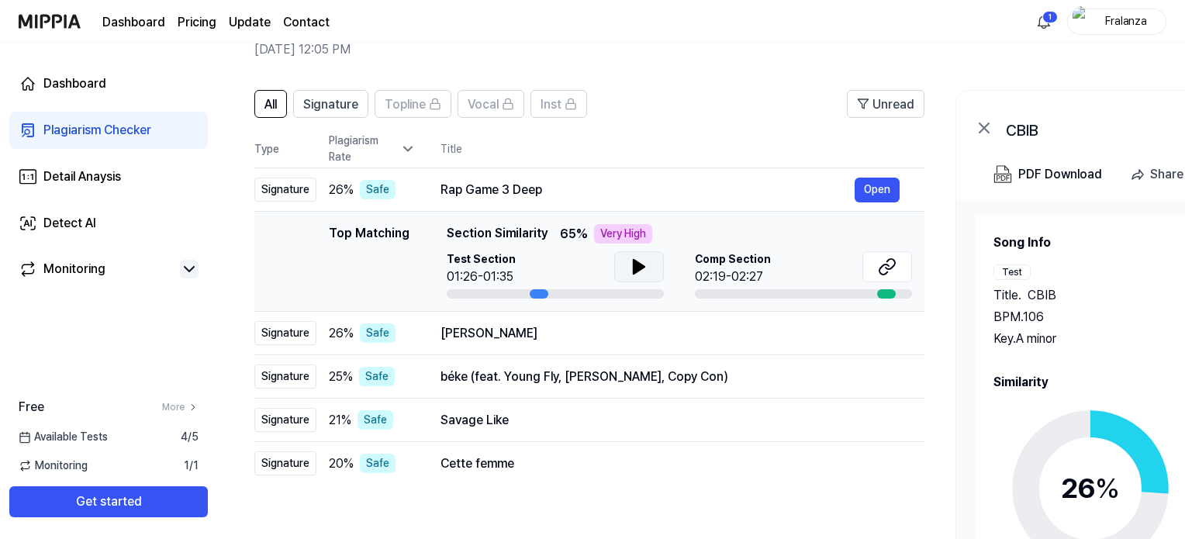
click at [634, 263] on icon at bounding box center [639, 267] width 11 height 14
click at [641, 266] on icon at bounding box center [642, 267] width 3 height 12
click at [556, 340] on div "[PERSON_NAME]" at bounding box center [647, 333] width 414 height 19
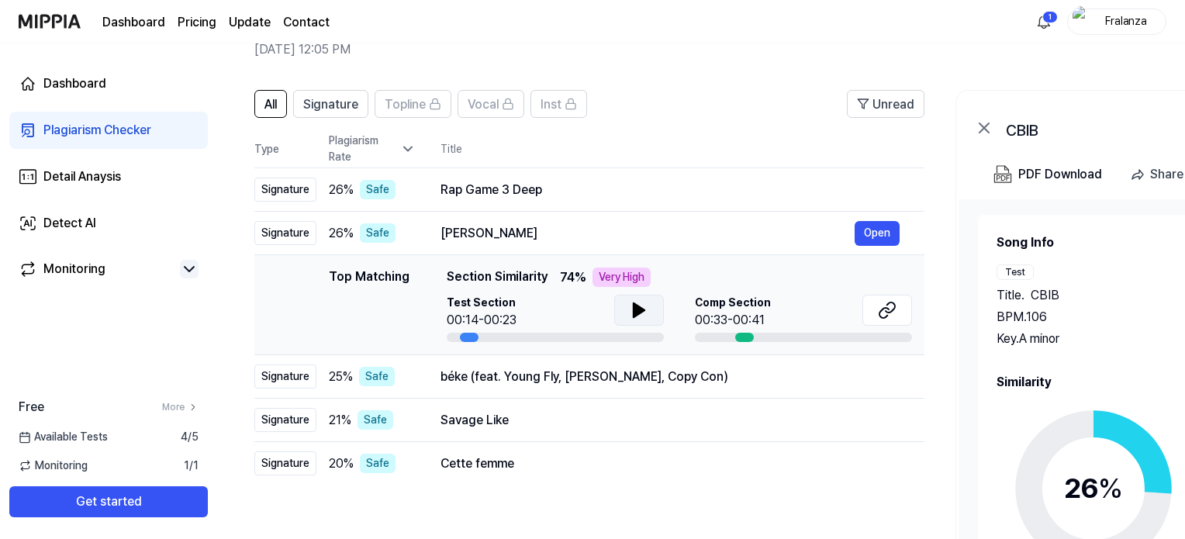
click at [643, 313] on icon at bounding box center [639, 310] width 19 height 19
click at [423, 230] on td "Subok Lang Open" at bounding box center [670, 233] width 509 height 43
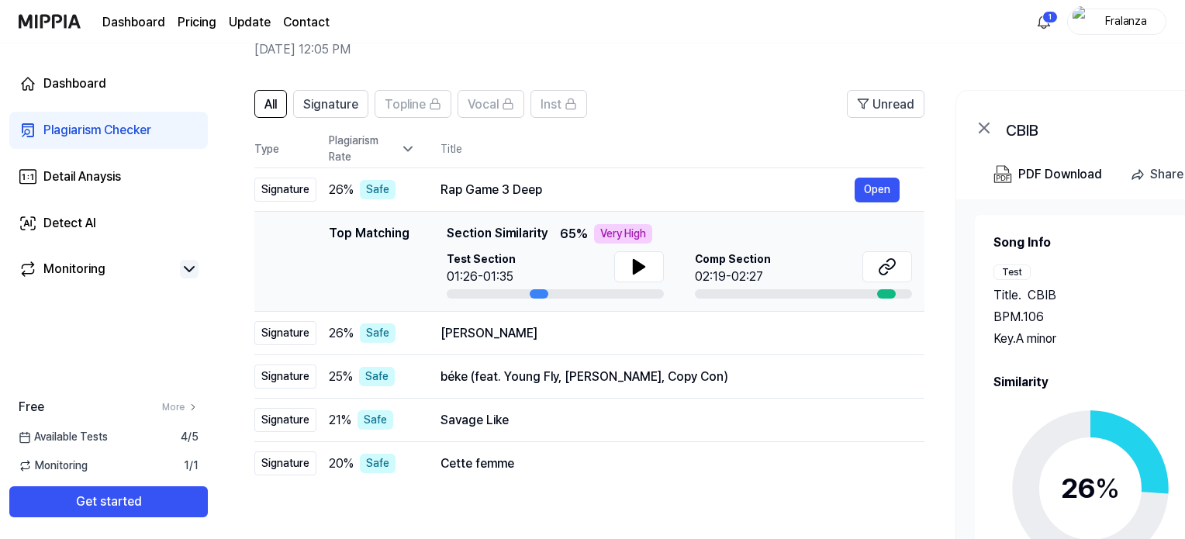
click at [804, 292] on div at bounding box center [803, 293] width 217 height 9
click at [878, 266] on icon at bounding box center [887, 266] width 19 height 19
click at [729, 326] on div "[PERSON_NAME]" at bounding box center [647, 333] width 414 height 19
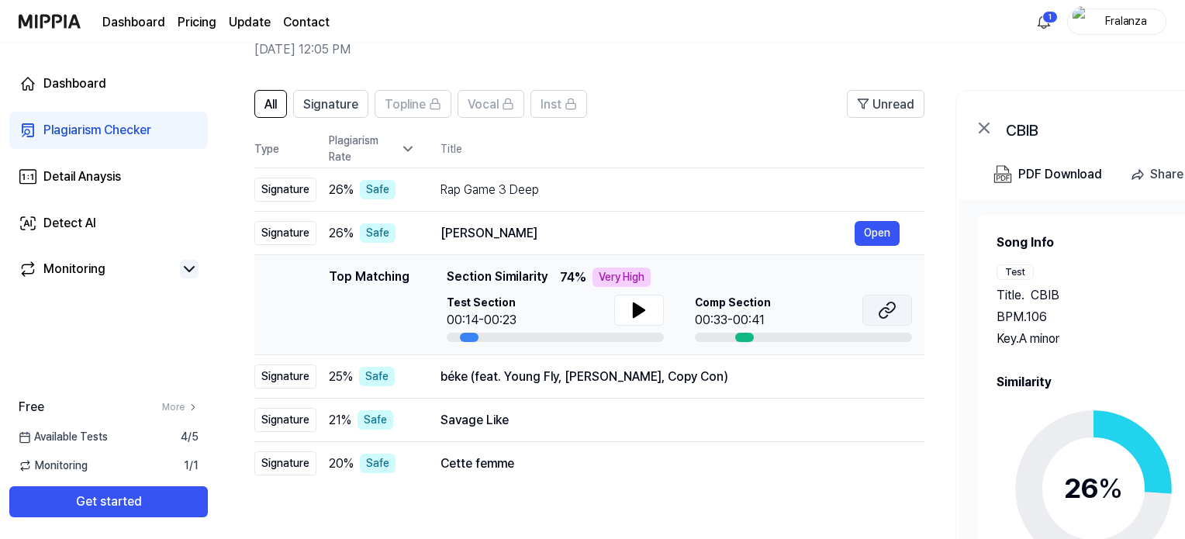
click at [893, 314] on icon at bounding box center [887, 310] width 19 height 19
click at [812, 381] on div "béke (feat. Young Fly, [PERSON_NAME], Copy Con)" at bounding box center [647, 377] width 414 height 19
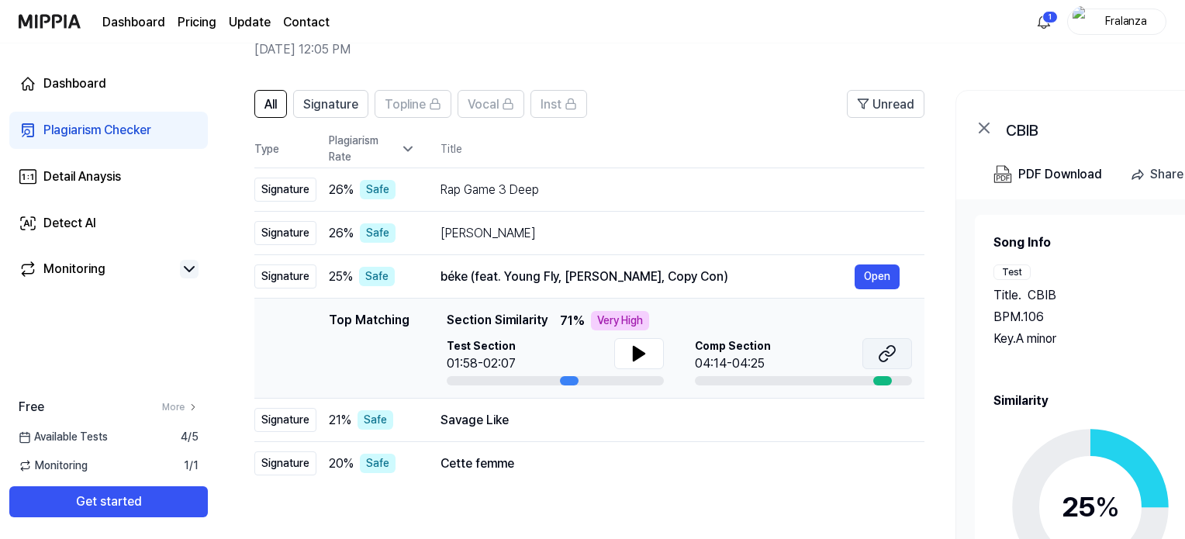
click at [882, 353] on icon at bounding box center [883, 356] width 9 height 10
click at [628, 344] on button at bounding box center [639, 353] width 50 height 31
click at [634, 355] on icon at bounding box center [635, 353] width 3 height 12
click at [617, 423] on div "Savage Like" at bounding box center [647, 420] width 414 height 19
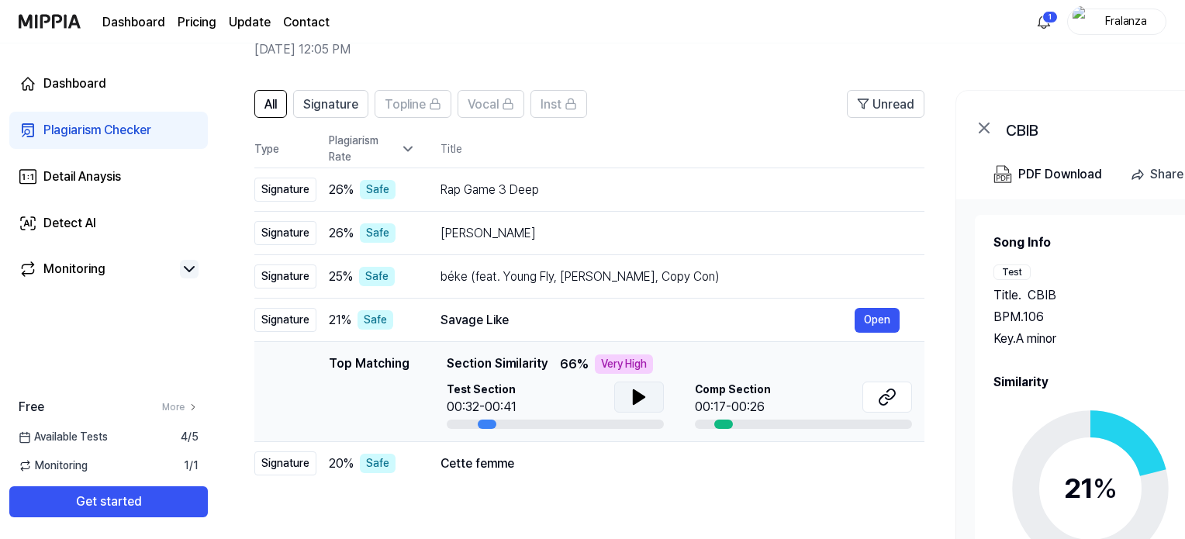
click at [617, 403] on button at bounding box center [639, 397] width 50 height 31
click at [634, 401] on icon at bounding box center [635, 397] width 3 height 12
click at [881, 399] on icon at bounding box center [887, 397] width 19 height 19
click at [682, 462] on div "Cette femme" at bounding box center [647, 463] width 414 height 19
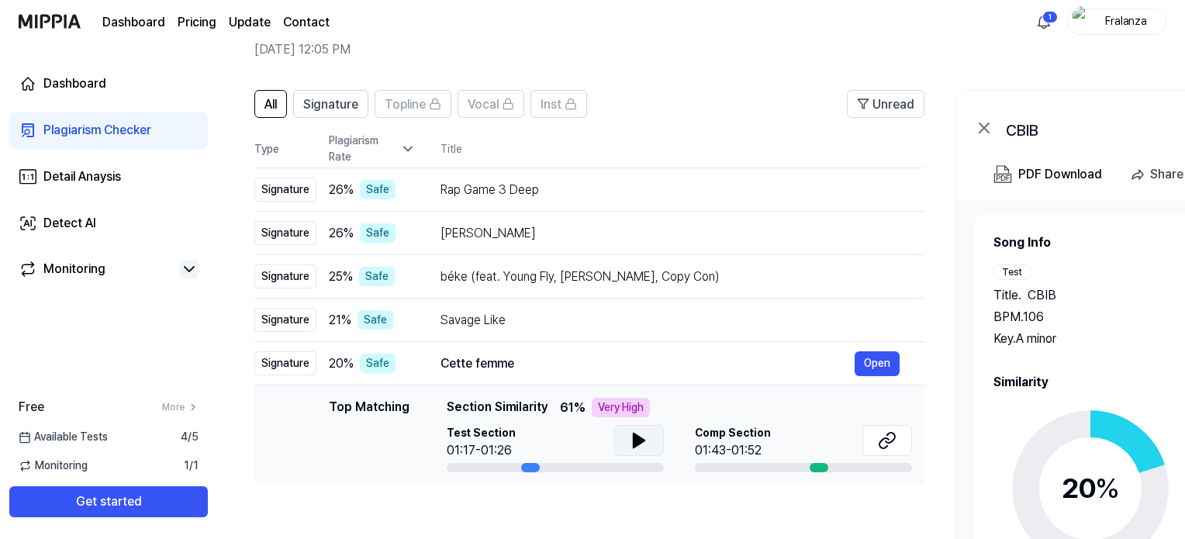
click at [639, 446] on icon at bounding box center [639, 440] width 19 height 19
click at [641, 446] on icon at bounding box center [642, 440] width 3 height 12
click at [893, 447] on icon at bounding box center [887, 440] width 19 height 19
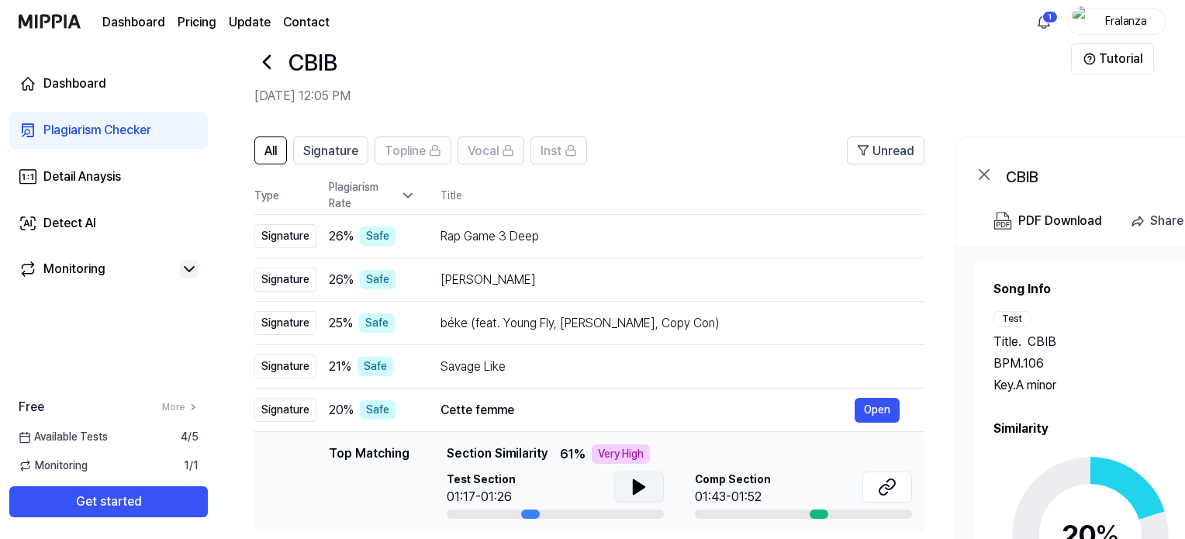
scroll to position [0, 0]
